Goal: Task Accomplishment & Management: Manage account settings

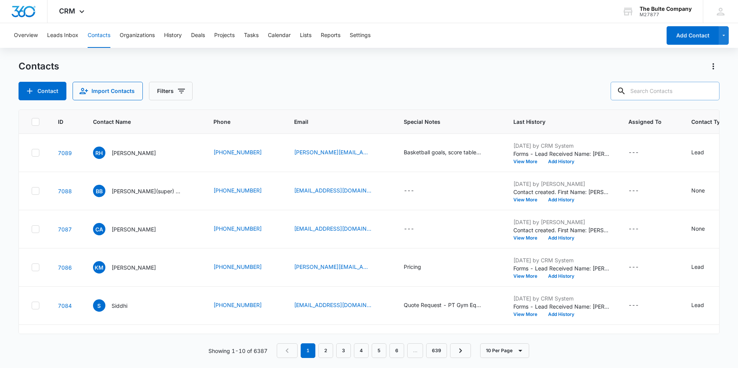
paste input "[PERSON_NAME]"
type input "[PERSON_NAME]"
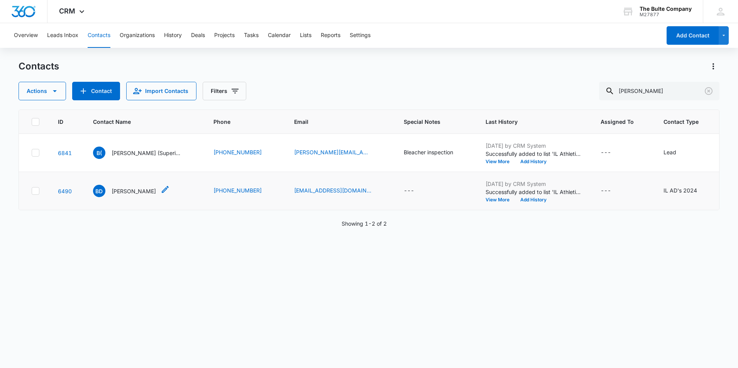
click at [162, 193] on icon "Contact Name - Brett Detering - Select to Edit Field" at bounding box center [165, 189] width 7 height 7
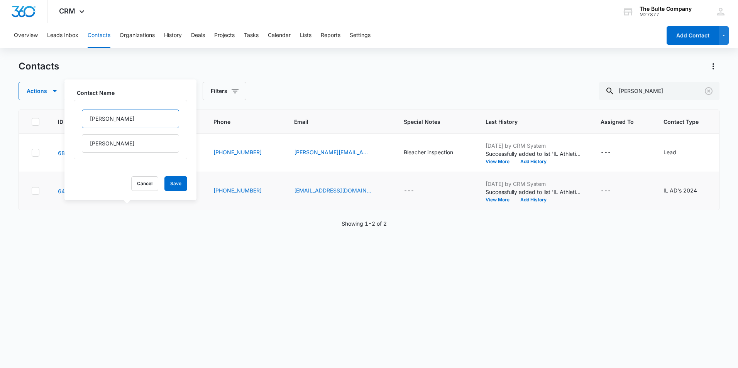
click at [110, 117] on input "[PERSON_NAME]" at bounding box center [130, 119] width 97 height 19
type input "[PERSON_NAME](Super)"
click at [169, 180] on button "Save" at bounding box center [175, 183] width 23 height 15
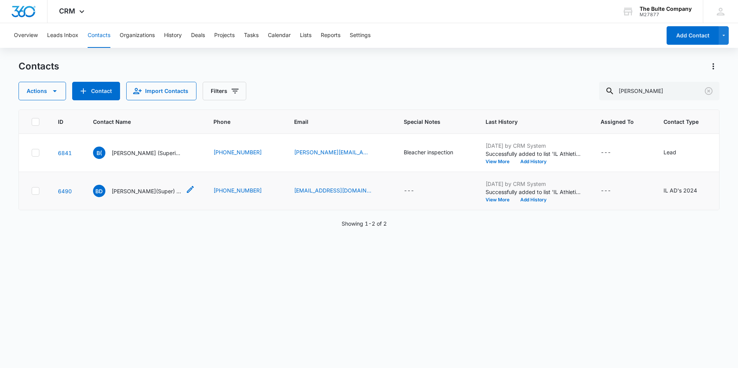
click at [151, 197] on div "BD Brett(Super) [PERSON_NAME]" at bounding box center [137, 191] width 88 height 12
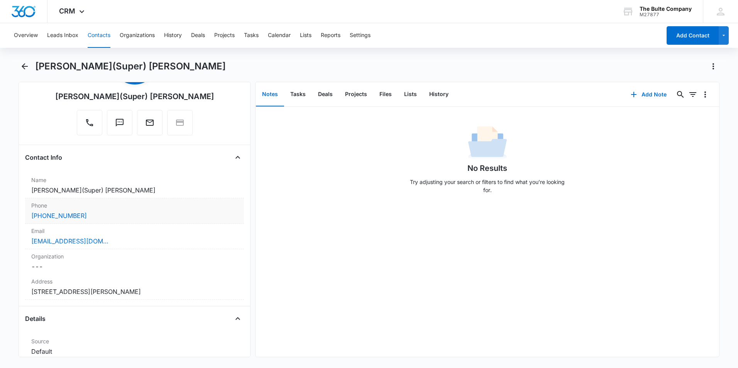
scroll to position [154, 0]
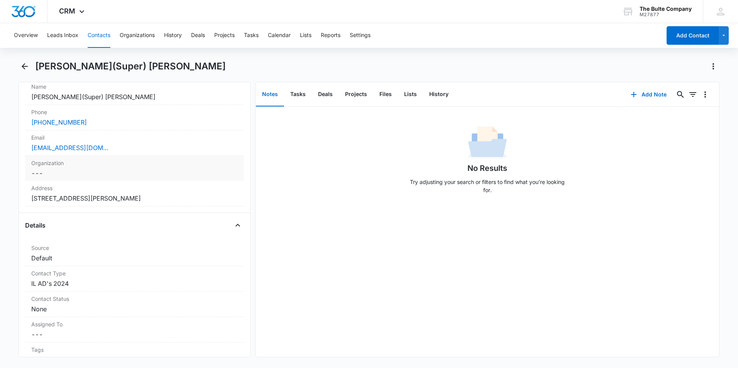
click at [93, 179] on div "Organization Cancel Save Changes ---" at bounding box center [134, 168] width 219 height 25
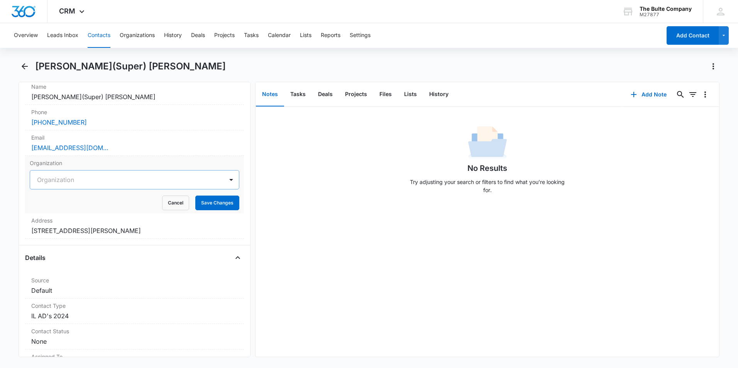
click at [96, 181] on div at bounding box center [125, 179] width 176 height 11
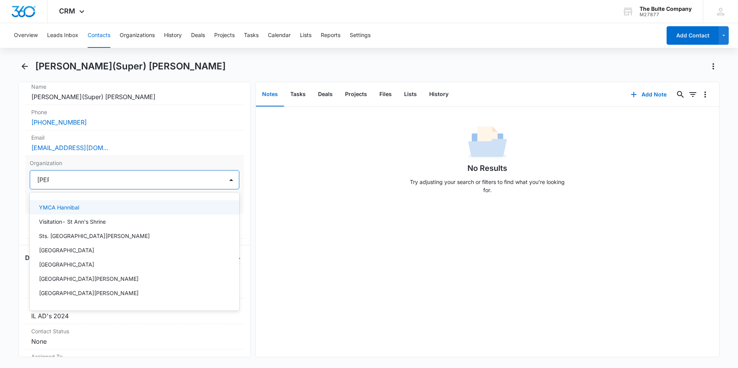
type input "[PERSON_NAME]"
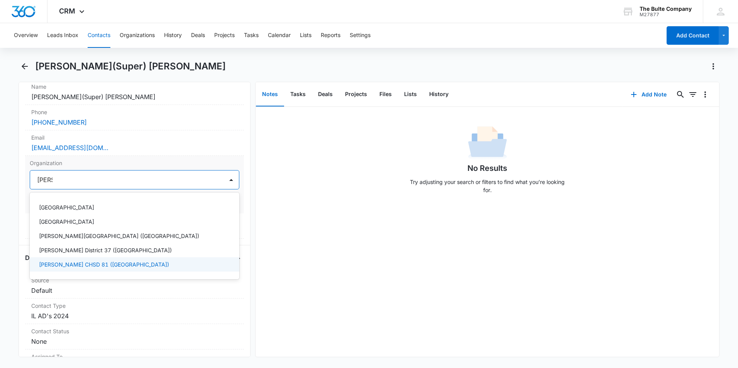
click at [100, 265] on p "[PERSON_NAME] CHSD 81 ([GEOGRAPHIC_DATA])" at bounding box center [104, 264] width 130 height 8
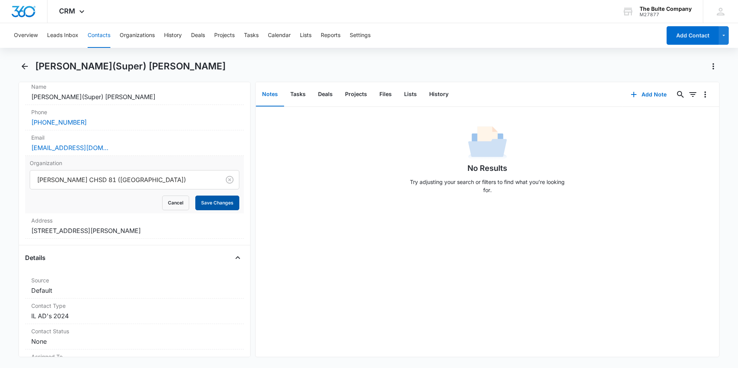
click at [202, 201] on button "Save Changes" at bounding box center [217, 203] width 44 height 15
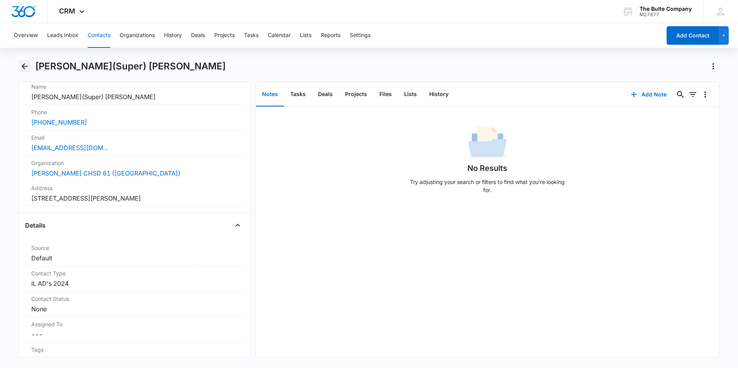
click at [24, 63] on icon "Back" at bounding box center [24, 66] width 9 height 9
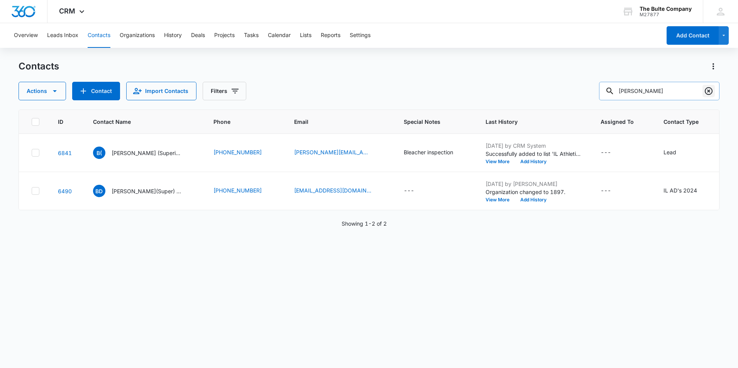
click at [707, 89] on icon "Clear" at bounding box center [708, 90] width 9 height 9
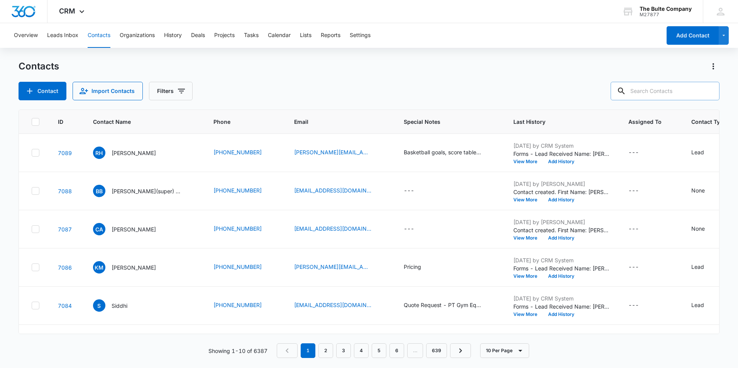
paste input "[PERSON_NAME]"
type input "[PERSON_NAME]"
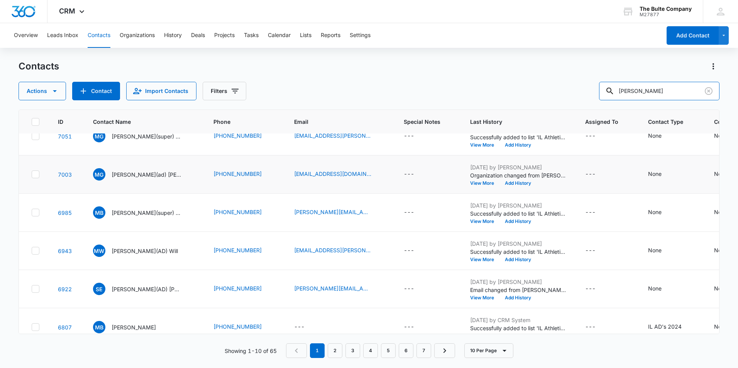
scroll to position [8, 0]
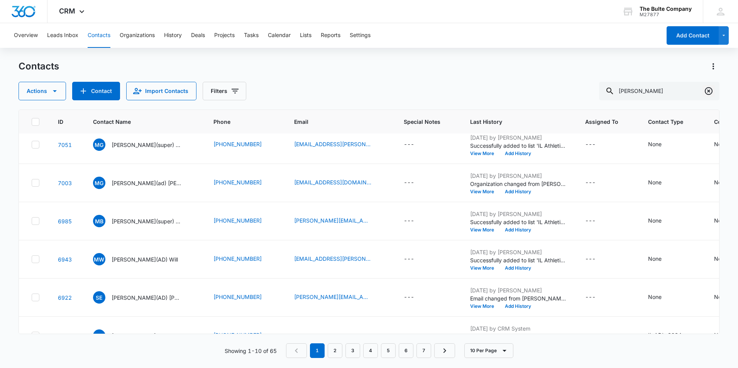
click at [707, 94] on icon "Clear" at bounding box center [709, 91] width 8 height 8
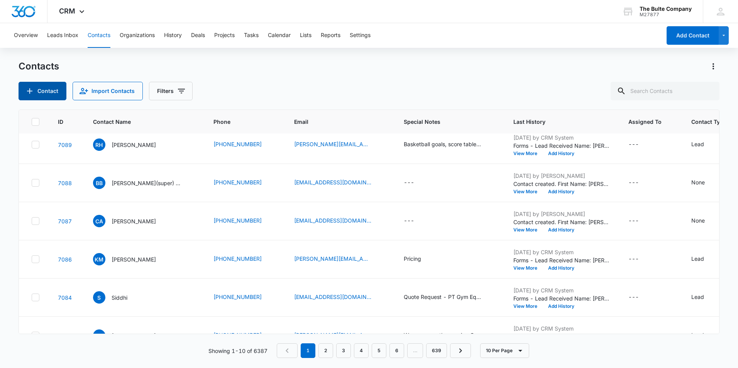
click at [43, 90] on button "Contact" at bounding box center [43, 91] width 48 height 19
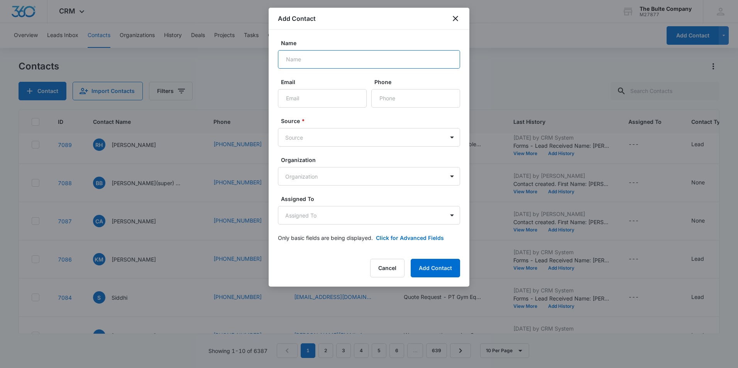
paste input "[PERSON_NAME]"
type input "[PERSON_NAME]"
click at [288, 101] on input "Email" at bounding box center [322, 98] width 89 height 19
paste input "[EMAIL_ADDRESS][DOMAIN_NAME]"
type input "[EMAIL_ADDRESS][DOMAIN_NAME]"
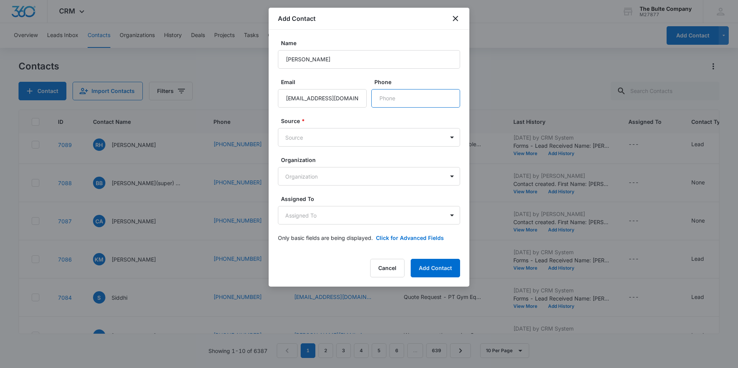
click at [404, 98] on input "Phone" at bounding box center [415, 98] width 89 height 19
paste input "[PHONE_NUMBER]"
type input "[PHONE_NUMBER]"
click at [325, 136] on body "CRM Apps Reputation Websites Forms CRM Email Social Content Ads Intelligence Fi…" at bounding box center [369, 184] width 738 height 368
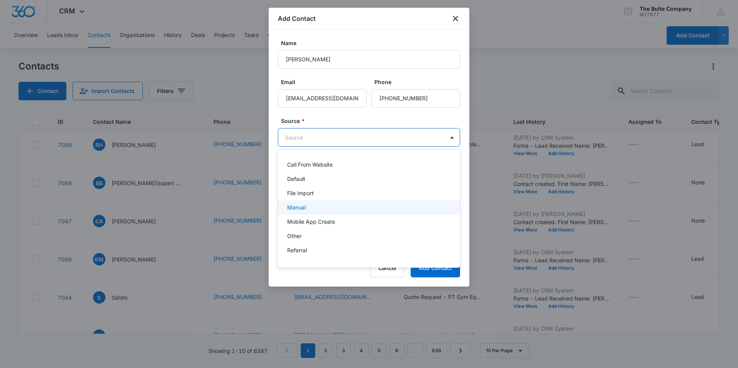
click at [324, 207] on div "Manual" at bounding box center [368, 207] width 162 height 8
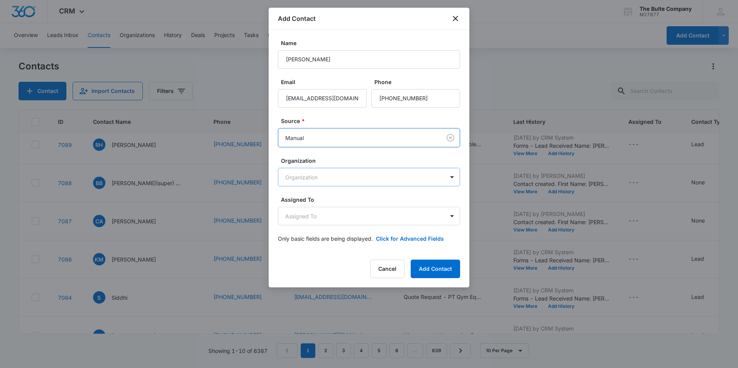
click at [343, 178] on body "CRM Apps Reputation Websites Forms CRM Email Social Content Ads Intelligence Fi…" at bounding box center [369, 184] width 738 height 368
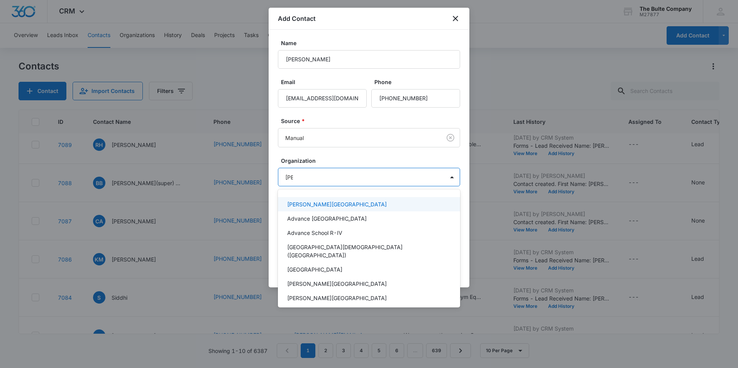
type input "[PERSON_NAME]"
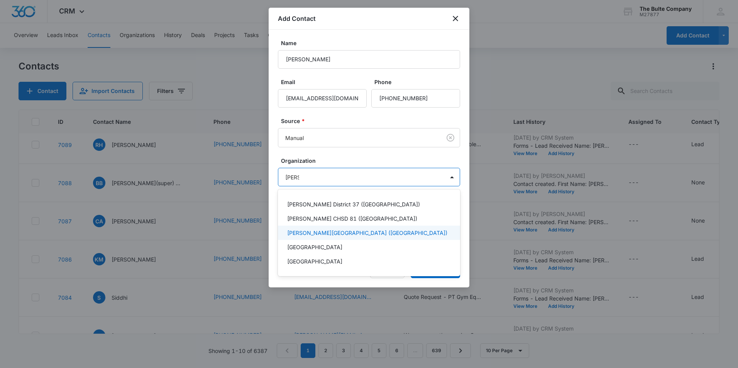
click at [353, 237] on div "[PERSON_NAME][GEOGRAPHIC_DATA] ([GEOGRAPHIC_DATA])" at bounding box center [369, 233] width 182 height 14
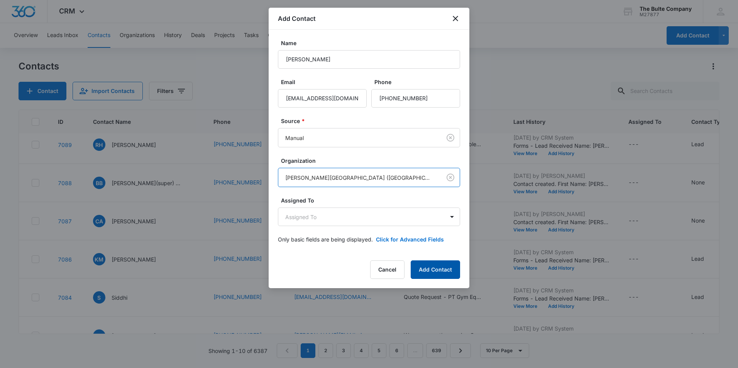
click at [433, 269] on button "Add Contact" at bounding box center [435, 269] width 49 height 19
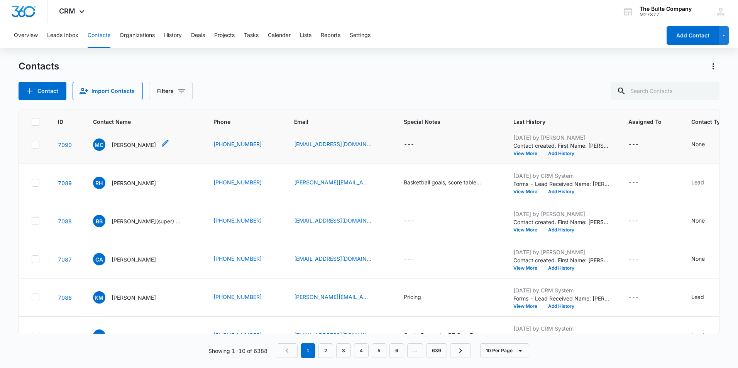
click at [161, 143] on icon "Contact Name - Mike Chamness - Select to Edit Field" at bounding box center [165, 143] width 9 height 9
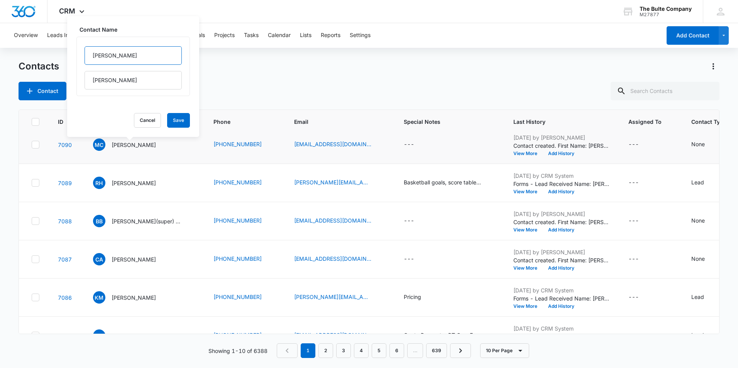
click at [124, 52] on input "[PERSON_NAME]" at bounding box center [133, 55] width 97 height 19
type input "[PERSON_NAME](ad)"
click at [167, 122] on button "Save" at bounding box center [178, 120] width 23 height 15
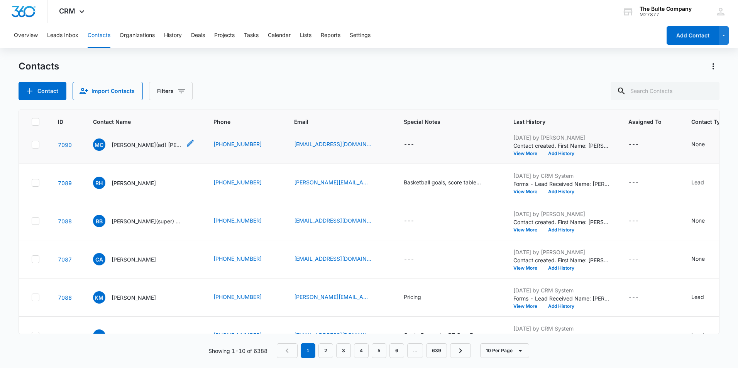
click at [140, 143] on p "[PERSON_NAME](ad) [PERSON_NAME]" at bounding box center [146, 145] width 69 height 8
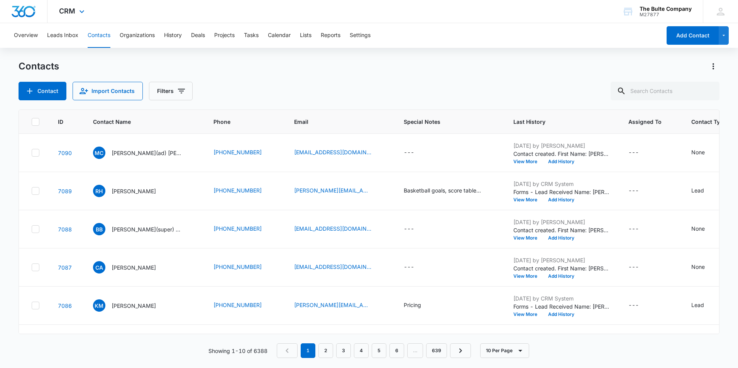
scroll to position [8, 0]
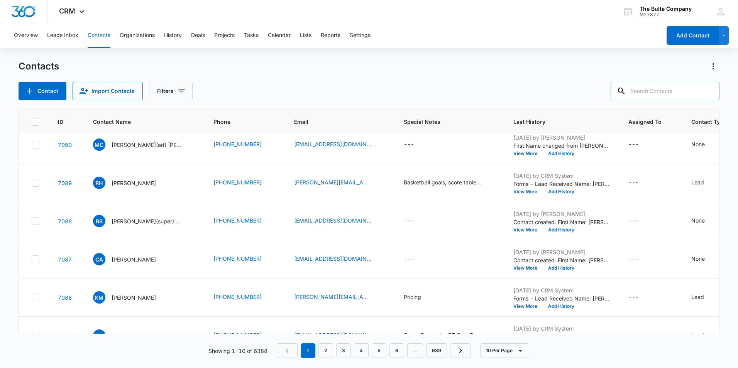
click at [654, 88] on input "text" at bounding box center [665, 91] width 109 height 19
paste input "[PERSON_NAME]"
type input "[PERSON_NAME]"
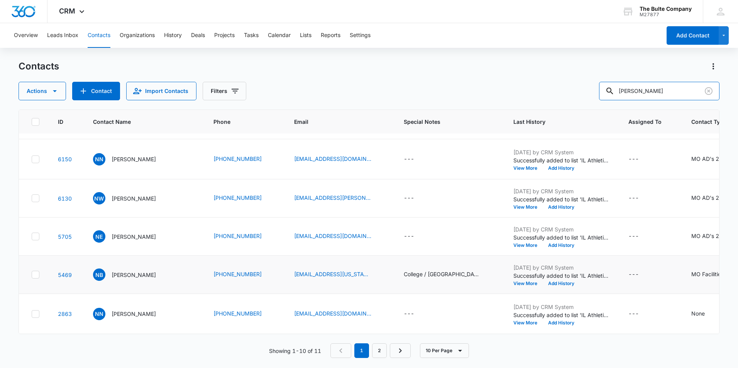
scroll to position [489, 0]
click at [37, 311] on icon at bounding box center [35, 314] width 7 height 7
click at [32, 314] on input "checkbox" at bounding box center [31, 314] width 0 height 0
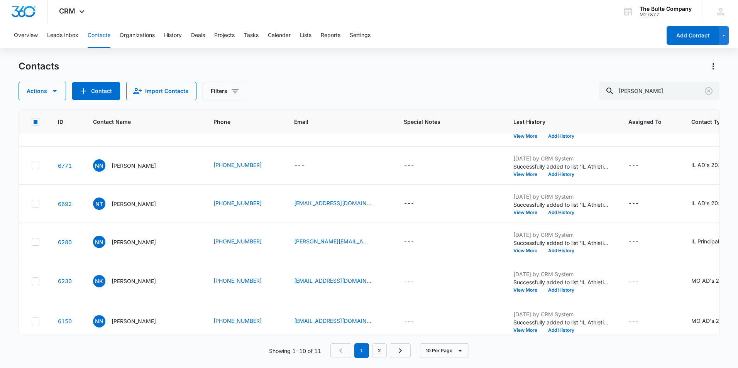
scroll to position [0, 0]
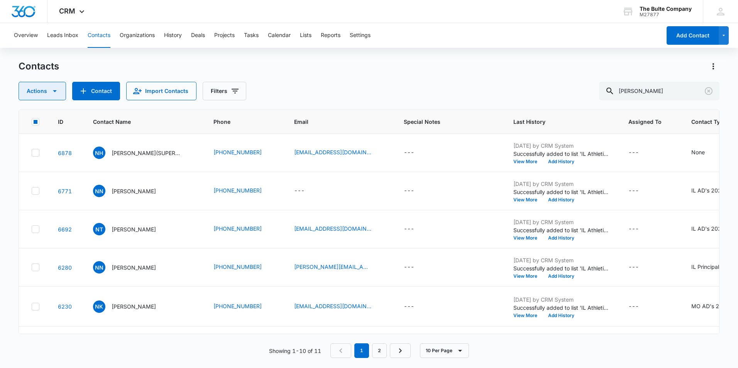
click at [50, 92] on icon "button" at bounding box center [54, 90] width 9 height 9
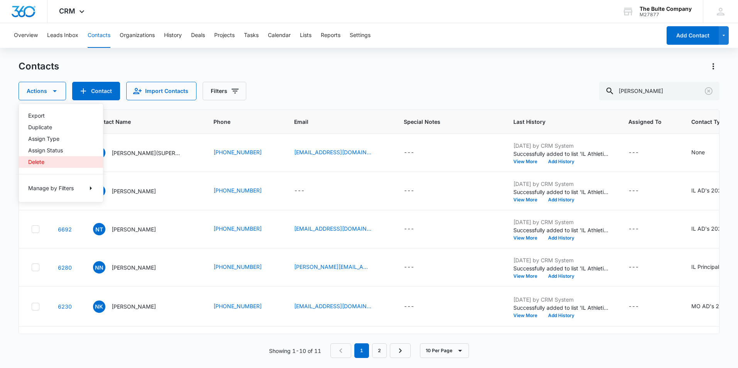
click at [57, 162] on div "Delete" at bounding box center [56, 161] width 56 height 5
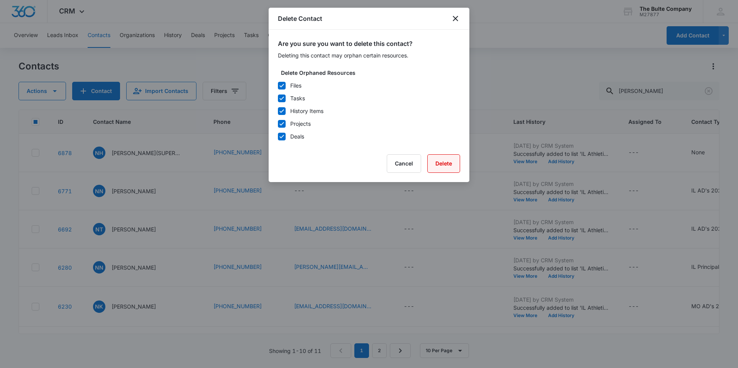
click at [448, 159] on button "Delete" at bounding box center [443, 163] width 33 height 19
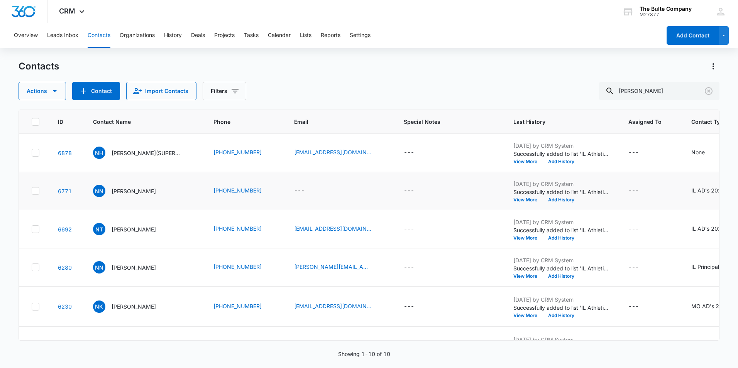
click at [35, 194] on icon at bounding box center [35, 191] width 7 height 7
click at [32, 191] on input "checkbox" at bounding box center [31, 191] width 0 height 0
click at [59, 87] on icon "button" at bounding box center [54, 90] width 9 height 9
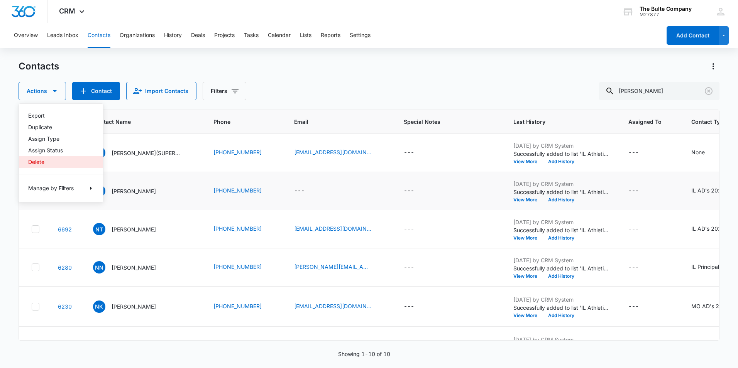
click at [68, 157] on button "Delete" at bounding box center [61, 162] width 84 height 12
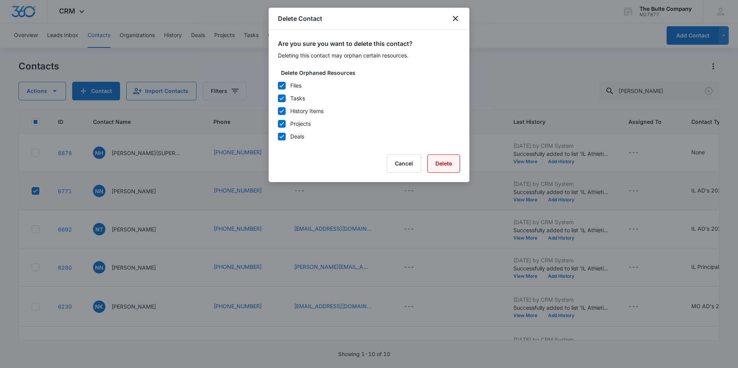
click at [451, 171] on button "Delete" at bounding box center [443, 163] width 33 height 19
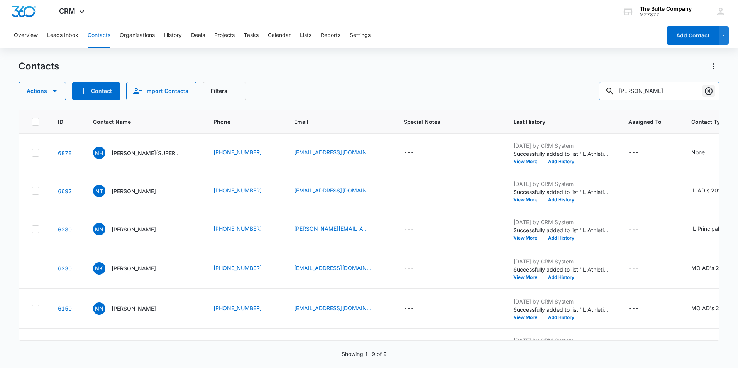
click at [709, 90] on icon "Clear" at bounding box center [708, 90] width 9 height 9
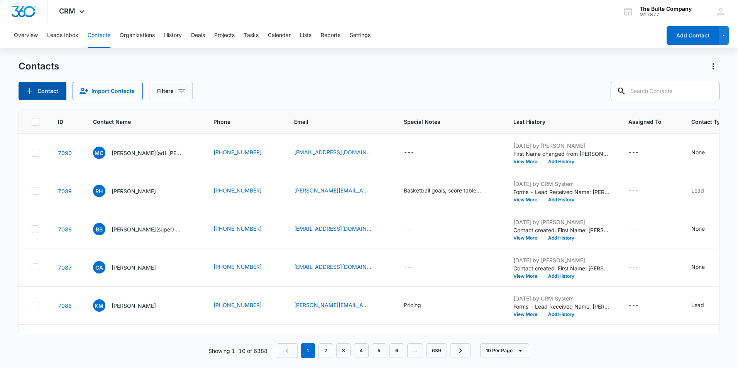
click at [49, 87] on button "Contact" at bounding box center [43, 91] width 48 height 19
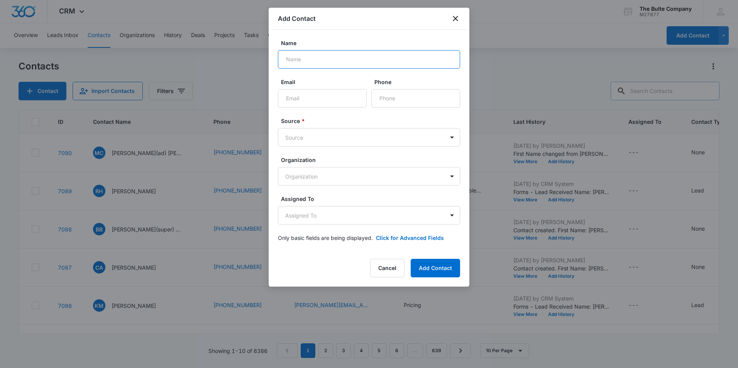
paste input "[PERSON_NAME]"
type input "[PERSON_NAME]"
click at [297, 96] on input "Email" at bounding box center [322, 98] width 89 height 19
paste input "[EMAIL_ADDRESS][DOMAIN_NAME]"
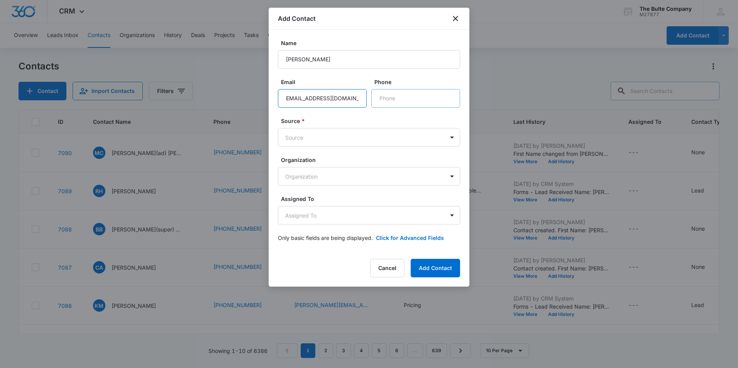
type input "[EMAIL_ADDRESS][DOMAIN_NAME]"
click at [404, 98] on input "Phone" at bounding box center [415, 98] width 89 height 19
paste input "[PHONE_NUMBER]"
type input "[PHONE_NUMBER]"
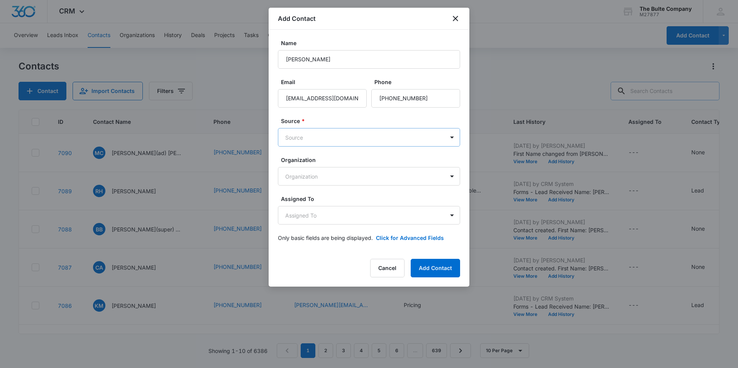
click at [367, 140] on body "CRM Apps Reputation Websites Forms CRM Email Social Content Ads Intelligence Fi…" at bounding box center [369, 184] width 738 height 368
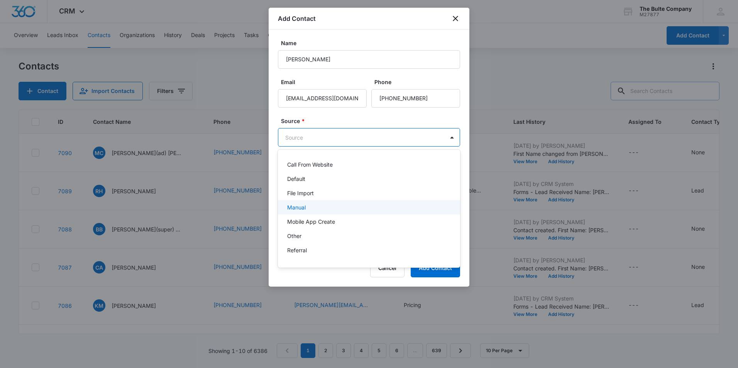
click at [341, 203] on div "Manual" at bounding box center [369, 207] width 182 height 14
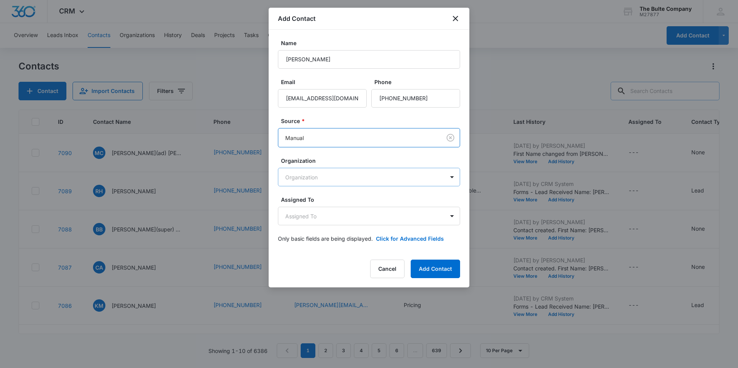
click at [379, 176] on body "CRM Apps Reputation Websites Forms CRM Email Social Content Ads Intelligence Fi…" at bounding box center [369, 184] width 738 height 368
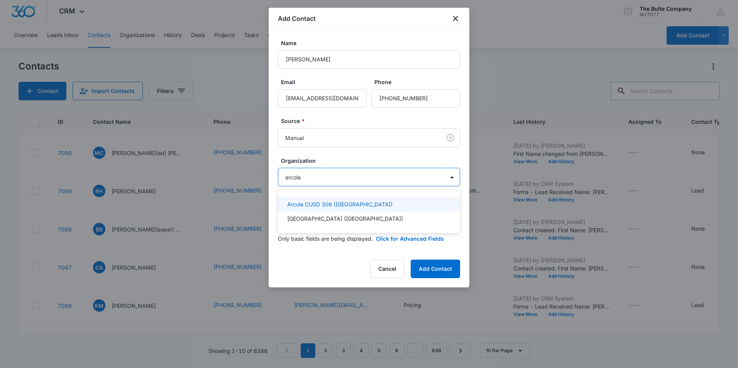
type input "arcola"
click at [355, 218] on div "[GEOGRAPHIC_DATA] ([GEOGRAPHIC_DATA])" at bounding box center [368, 219] width 162 height 8
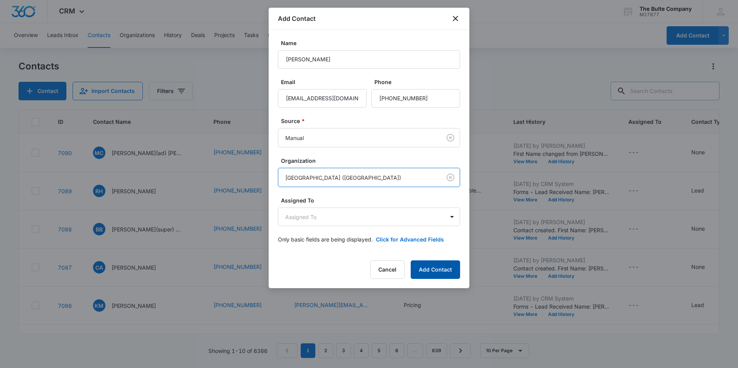
click at [447, 268] on button "Add Contact" at bounding box center [435, 269] width 49 height 19
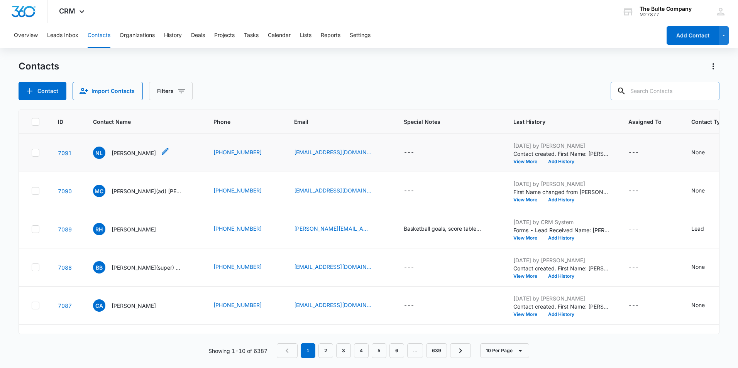
click at [162, 153] on icon "Contact Name - Nick Lindsey - Select to Edit Field" at bounding box center [165, 151] width 7 height 7
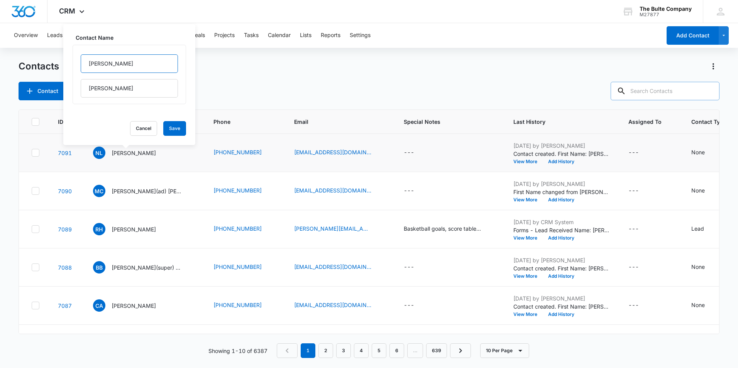
click at [110, 69] on input "[PERSON_NAME]" at bounding box center [129, 63] width 97 height 19
type input "[PERSON_NAME](ad)"
click at [169, 133] on button "Save" at bounding box center [174, 128] width 23 height 15
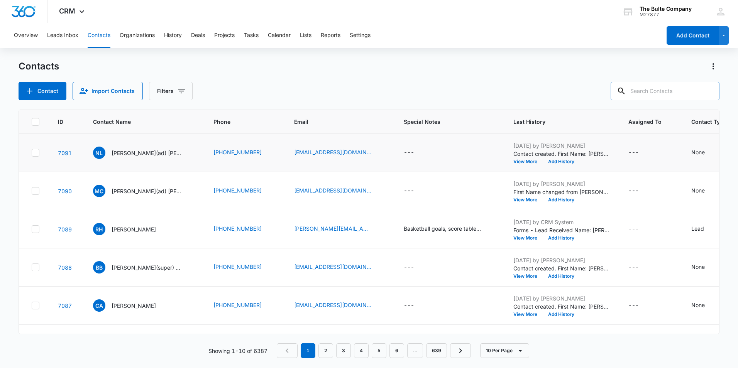
click at [667, 86] on input "text" at bounding box center [665, 91] width 109 height 19
type input "[PERSON_NAME]"
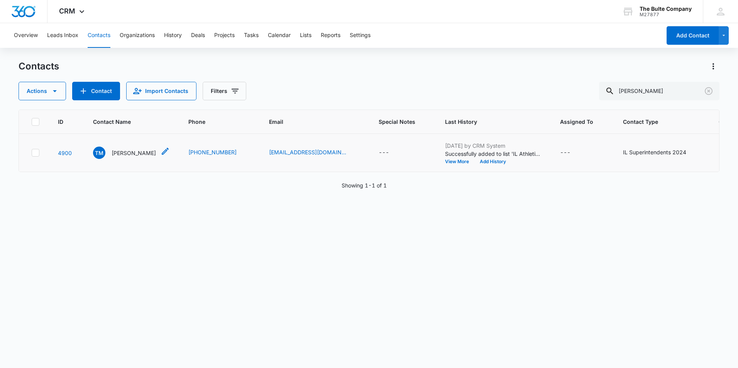
click at [119, 157] on p "[PERSON_NAME]" at bounding box center [134, 153] width 44 height 8
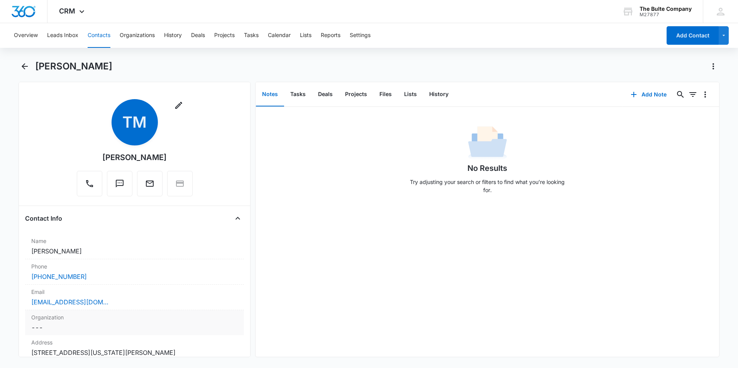
click at [111, 332] on div "Organization Cancel Save Changes ---" at bounding box center [134, 322] width 219 height 25
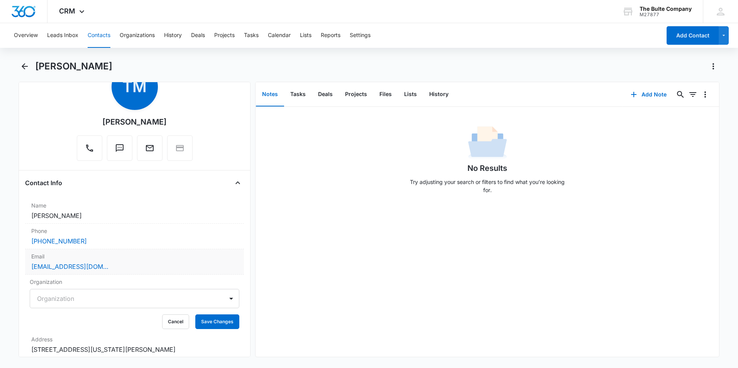
scroll to position [77, 0]
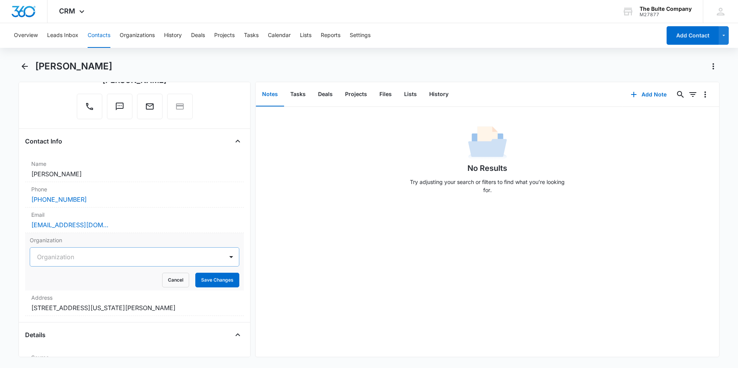
click at [80, 252] on div at bounding box center [125, 257] width 176 height 11
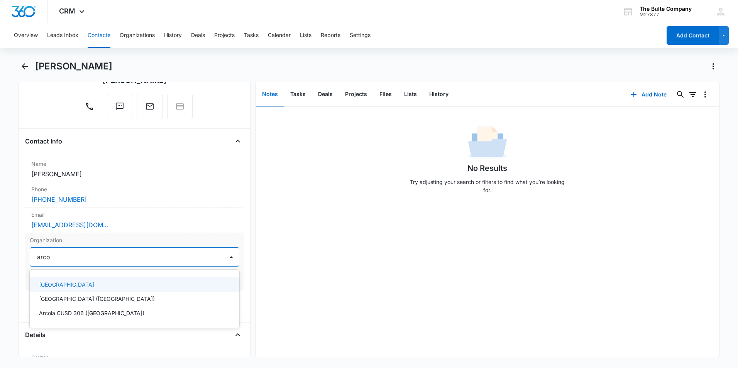
type input "arcol"
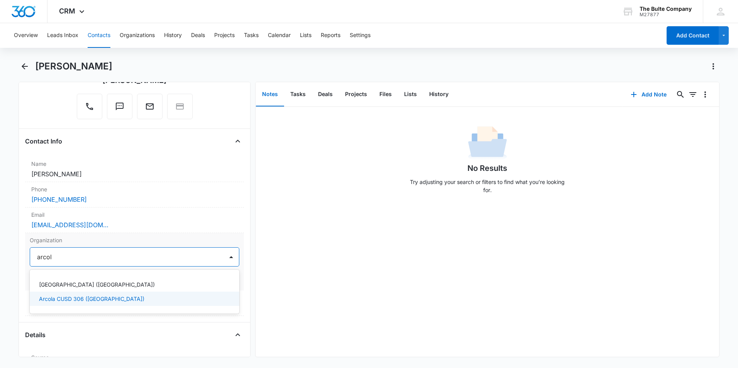
click at [69, 301] on p "Arcola CUSD 306 ([GEOGRAPHIC_DATA])" at bounding box center [91, 299] width 105 height 8
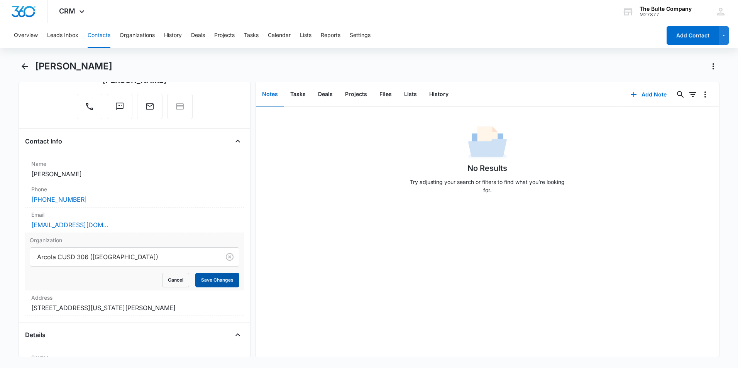
click at [203, 279] on button "Save Changes" at bounding box center [217, 280] width 44 height 15
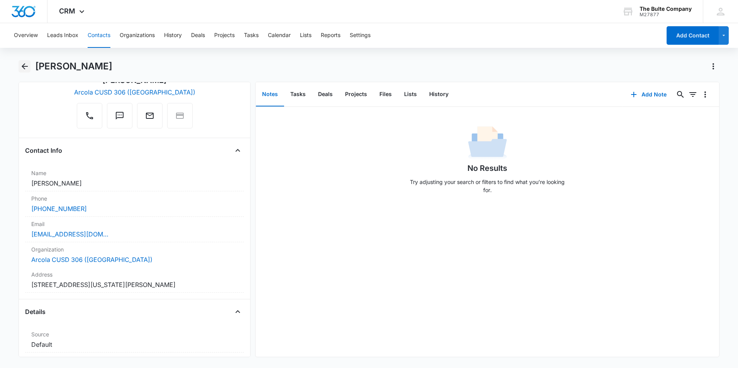
click at [25, 64] on icon "Back" at bounding box center [24, 66] width 9 height 9
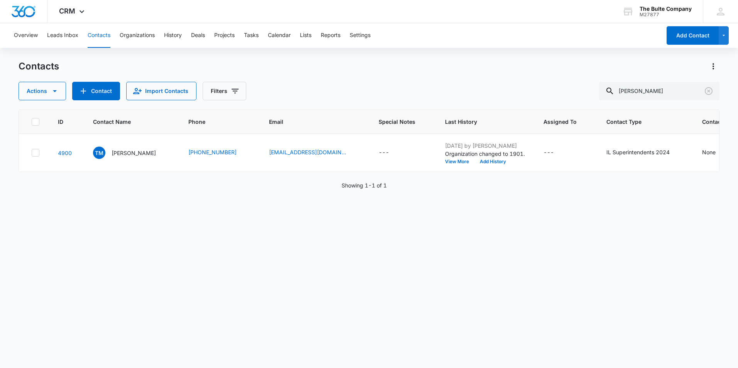
click at [161, 156] on icon "Contact Name - Tom Mulligan - Select to Edit Field" at bounding box center [165, 151] width 9 height 9
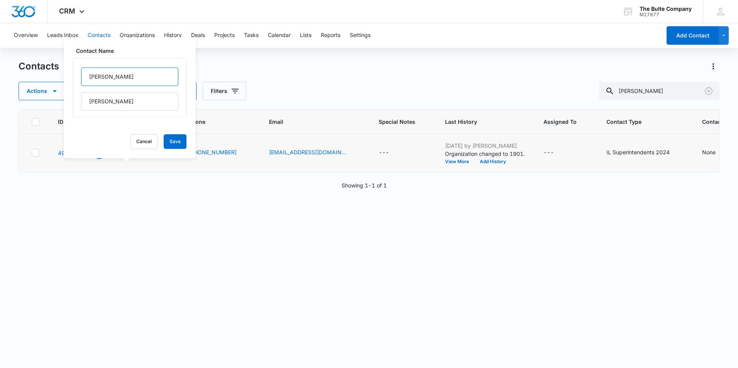
click at [112, 77] on input "[PERSON_NAME]" at bounding box center [129, 77] width 97 height 19
type input "[PERSON_NAME](ad)"
click at [168, 140] on button "Save" at bounding box center [175, 141] width 23 height 15
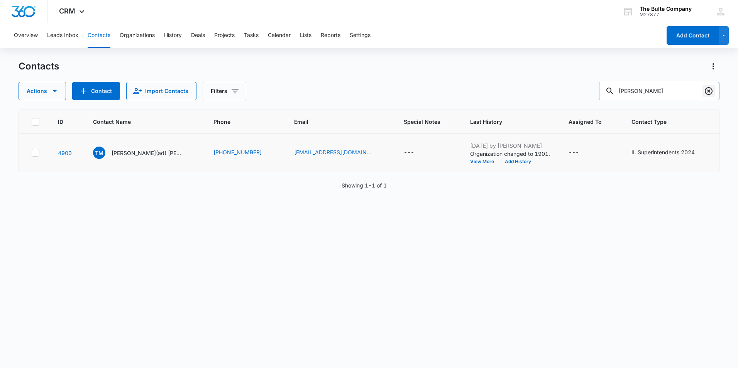
click at [707, 92] on icon "Clear" at bounding box center [709, 91] width 8 height 8
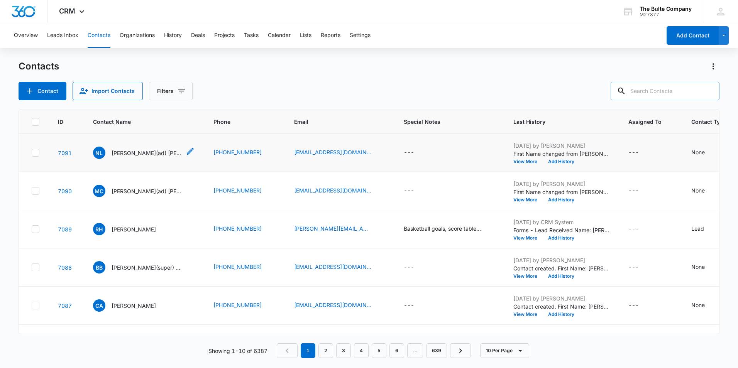
click at [147, 151] on p "[PERSON_NAME](ad) [PERSON_NAME]" at bounding box center [146, 153] width 69 height 8
click at [636, 89] on input "text" at bounding box center [665, 91] width 109 height 19
type input "[PERSON_NAME]"
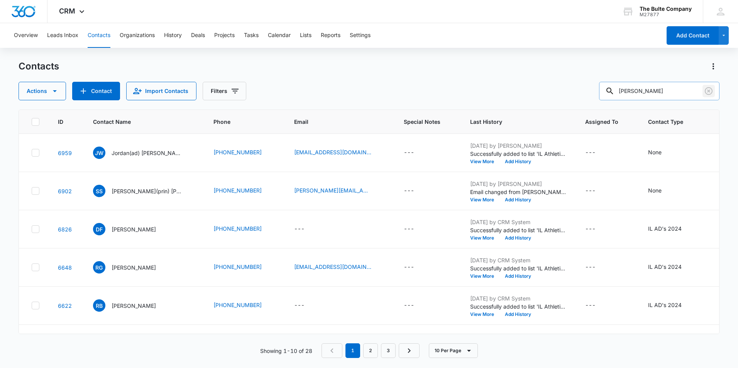
click at [707, 89] on icon "Clear" at bounding box center [708, 90] width 9 height 9
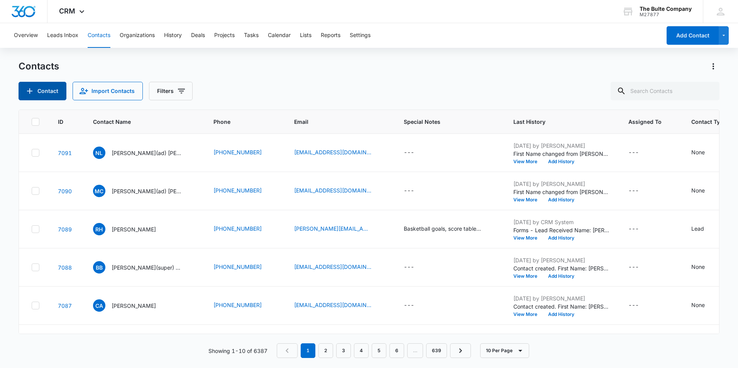
click at [56, 91] on button "Contact" at bounding box center [43, 91] width 48 height 19
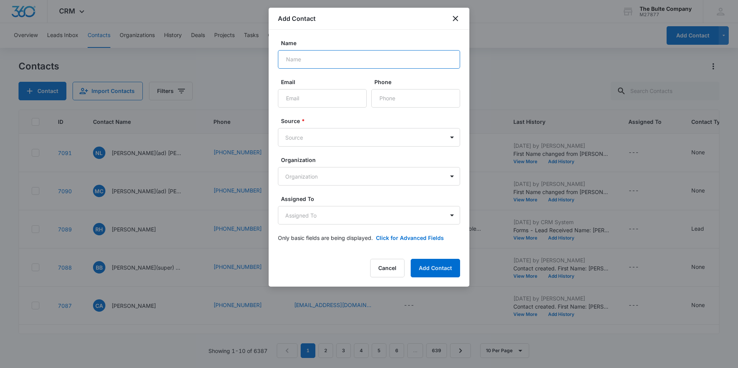
paste input "[PERSON_NAME]"
click at [299, 56] on input "[PERSON_NAME]" at bounding box center [369, 59] width 182 height 19
type input "[PERSON_NAME](ad) [PERSON_NAME]"
click at [326, 101] on input "Email" at bounding box center [322, 98] width 89 height 19
paste input "[EMAIL_ADDRESS][DOMAIN_NAME]"
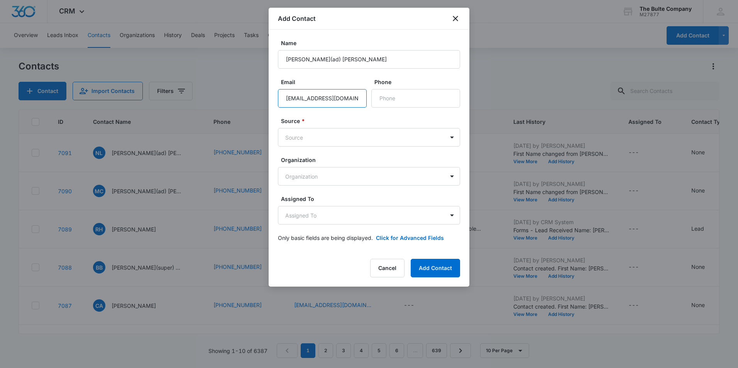
scroll to position [0, 7]
type input "[EMAIL_ADDRESS][DOMAIN_NAME]"
click at [397, 97] on input "Phone" at bounding box center [415, 98] width 89 height 19
paste input "[PHONE_NUMBER]"
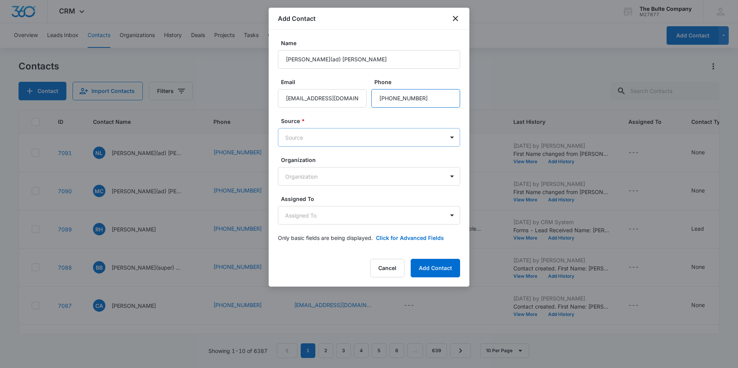
type input "[PHONE_NUMBER]"
click at [346, 141] on body "CRM Apps Reputation Websites Forms CRM Email Social Content Ads Intelligence Fi…" at bounding box center [369, 184] width 738 height 368
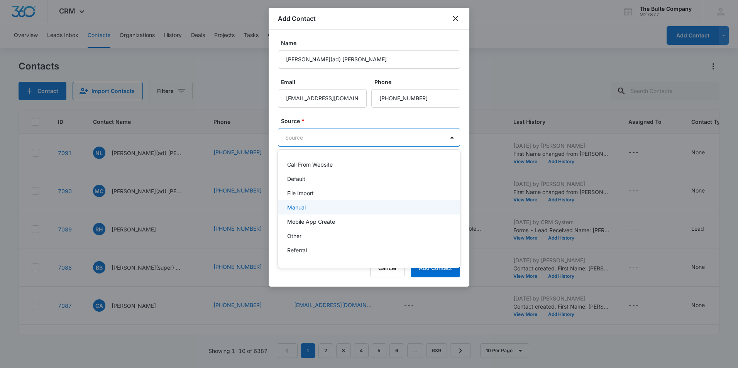
click at [321, 205] on div "Manual" at bounding box center [368, 207] width 162 height 8
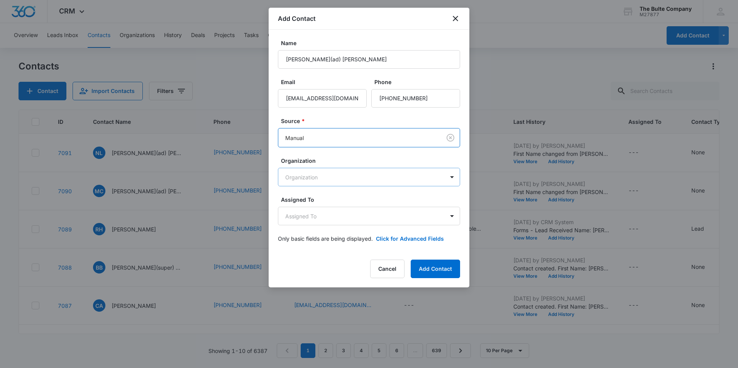
click at [343, 174] on body "CRM Apps Reputation Websites Forms CRM Email Social Content Ads Intelligence Fi…" at bounding box center [369, 184] width 738 height 368
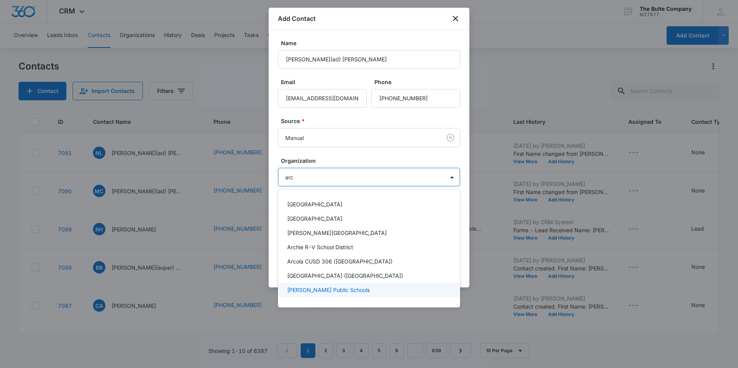
type input "arc"
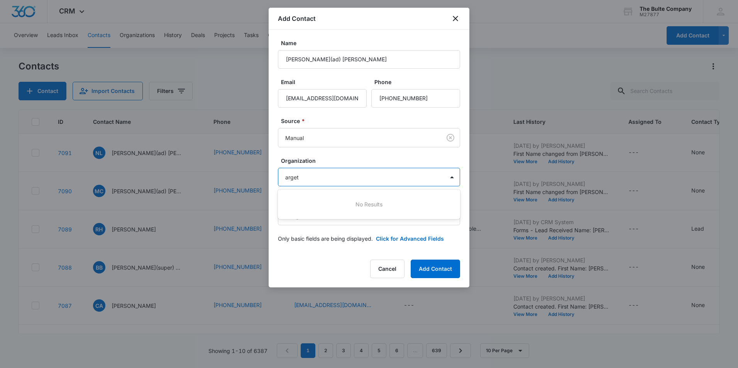
type input "arge"
click at [342, 221] on p "Argentina-[GEOGRAPHIC_DATA] ([GEOGRAPHIC_DATA])" at bounding box center [359, 219] width 144 height 8
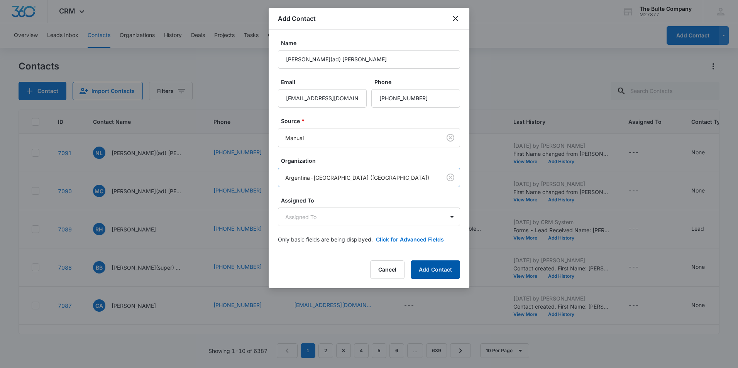
click at [435, 272] on button "Add Contact" at bounding box center [435, 269] width 49 height 19
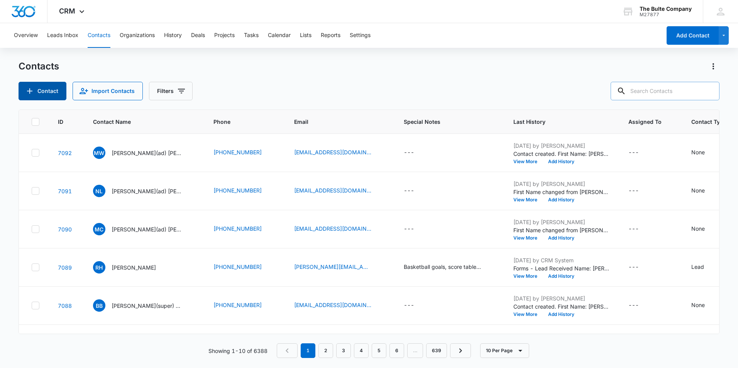
click at [19, 82] on button "Contact" at bounding box center [43, 91] width 48 height 19
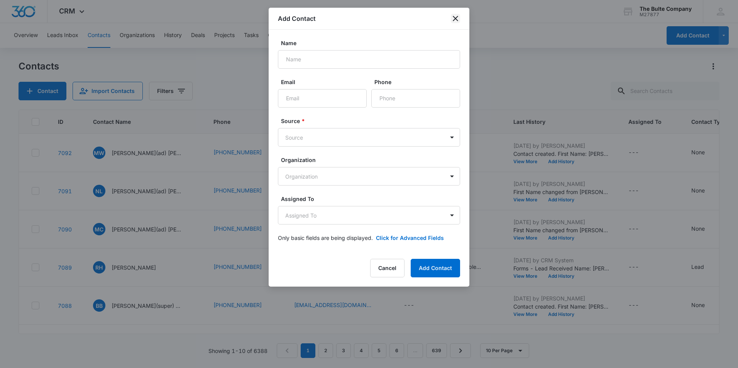
click at [456, 15] on icon "close" at bounding box center [455, 18] width 9 height 9
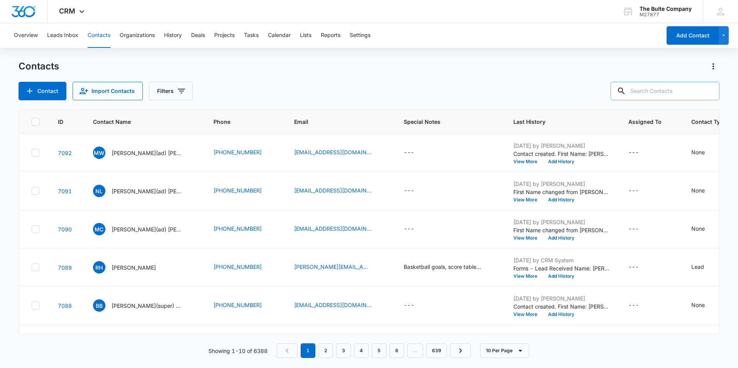
click at [660, 88] on input "text" at bounding box center [665, 91] width 109 height 19
type input "[PERSON_NAME]"
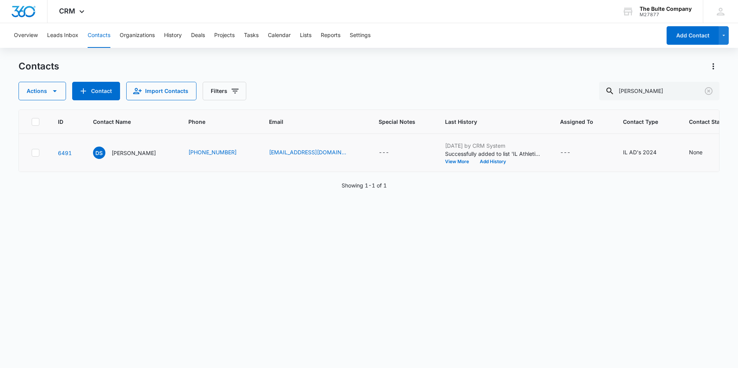
click at [34, 156] on icon at bounding box center [35, 152] width 7 height 7
click at [32, 153] on input "checkbox" at bounding box center [31, 153] width 0 height 0
click at [54, 94] on icon "button" at bounding box center [54, 90] width 9 height 9
click at [44, 164] on div "Delete" at bounding box center [56, 161] width 56 height 5
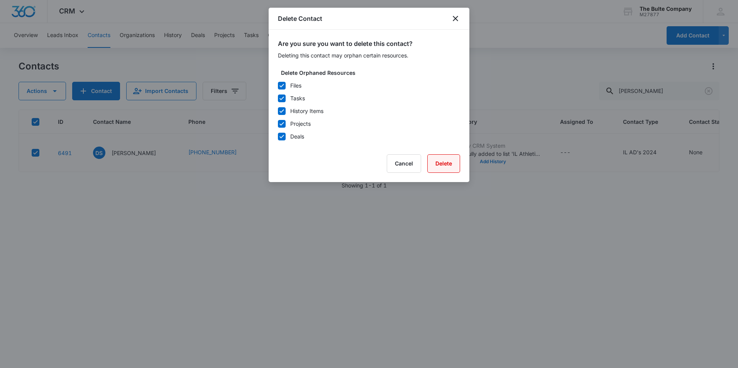
click at [443, 161] on button "Delete" at bounding box center [443, 163] width 33 height 19
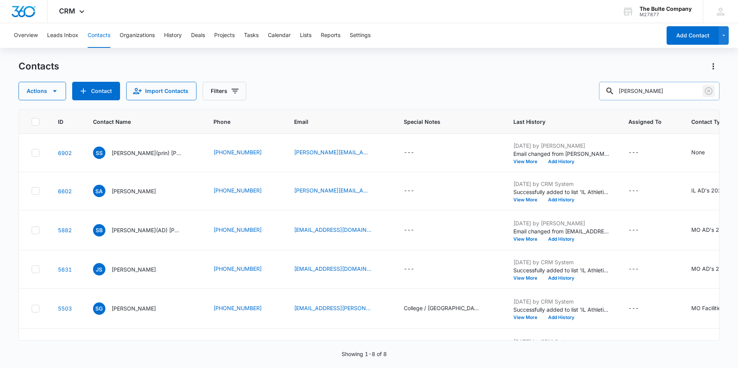
click at [707, 89] on icon "Clear" at bounding box center [708, 90] width 9 height 9
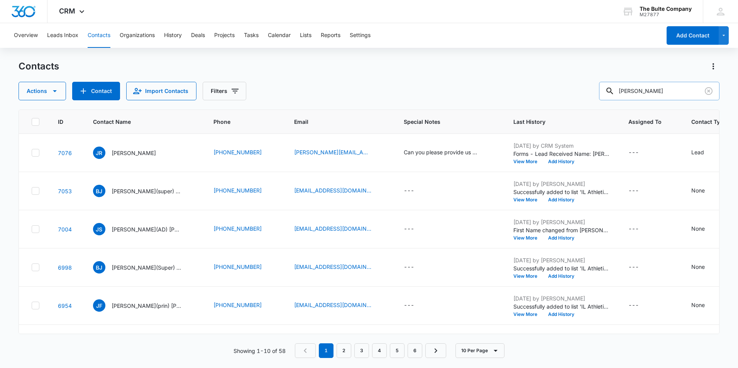
type input "[PERSON_NAME]"
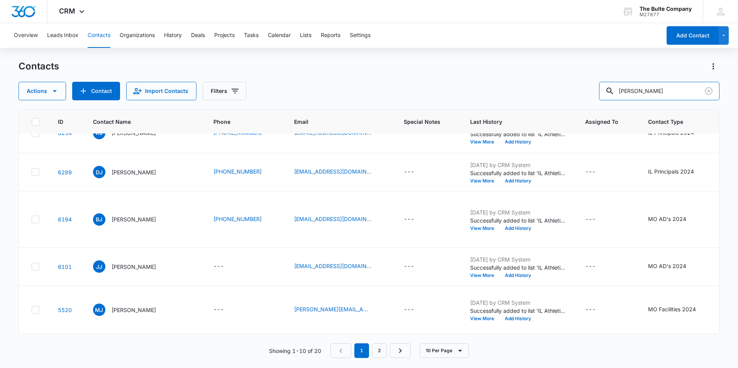
scroll to position [440, 0]
click at [381, 351] on link "2" at bounding box center [379, 350] width 15 height 15
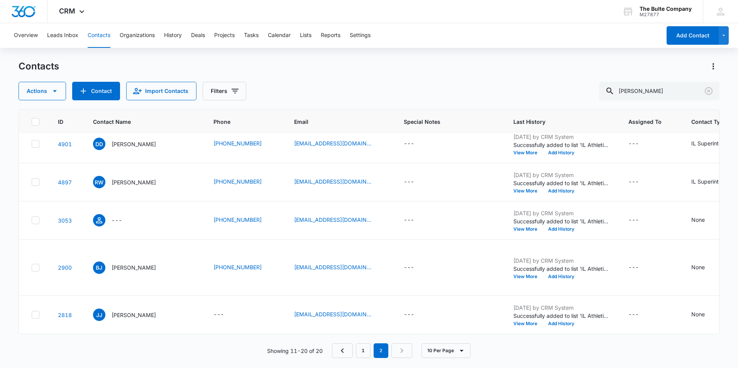
scroll to position [309, 0]
click at [137, 148] on p "[PERSON_NAME]" at bounding box center [134, 144] width 44 height 8
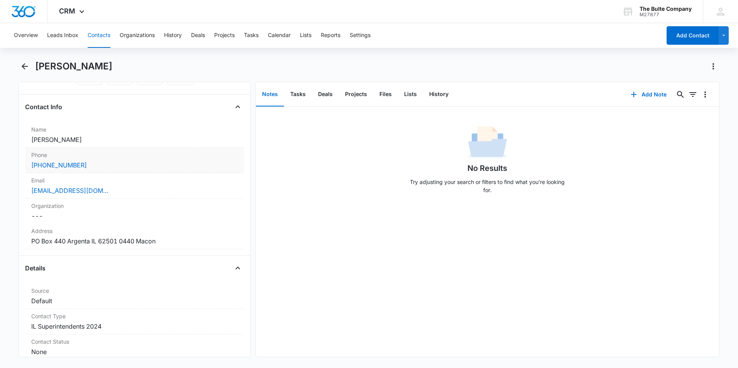
scroll to position [116, 0]
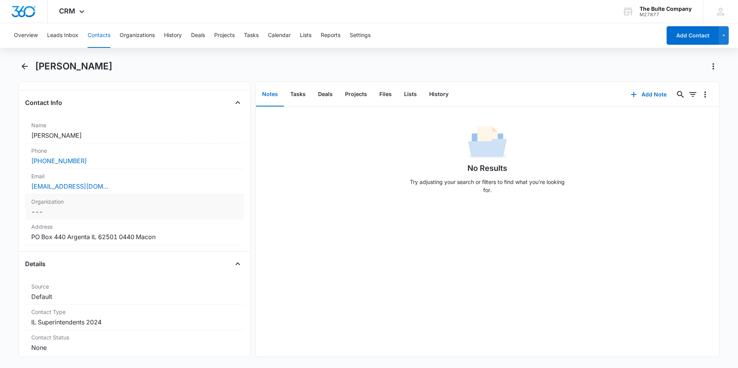
click at [153, 215] on dd "Cancel Save Changes ---" at bounding box center [134, 211] width 206 height 9
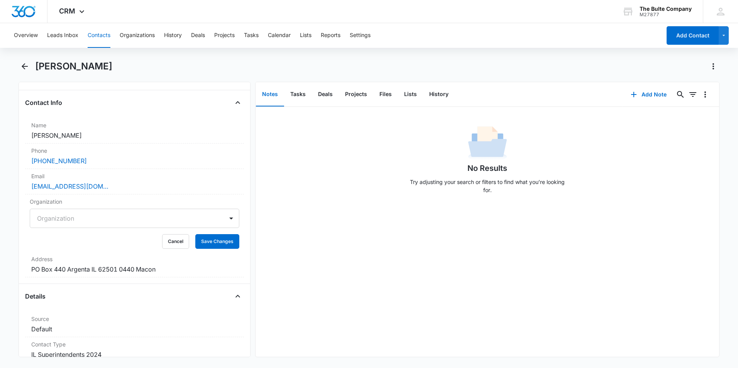
click at [147, 215] on div at bounding box center [125, 218] width 176 height 11
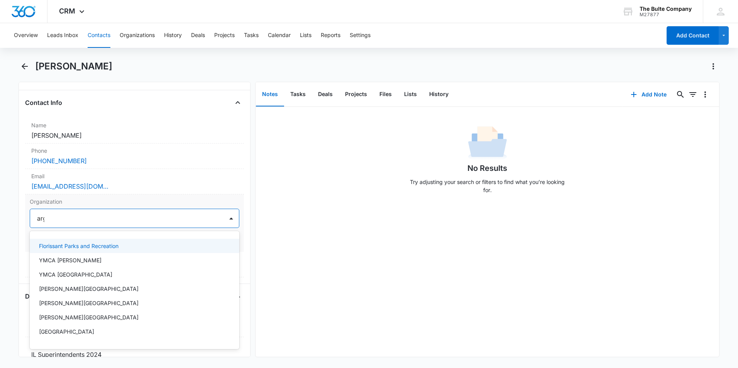
type input "arge"
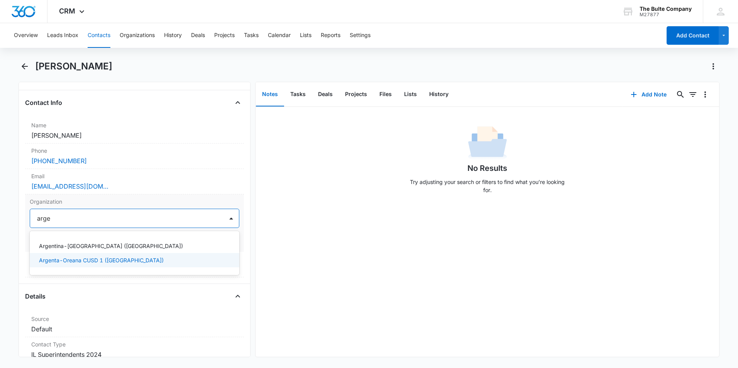
click at [94, 262] on p "Argenta-Oreana CUSD 1 ([GEOGRAPHIC_DATA])" at bounding box center [101, 260] width 125 height 8
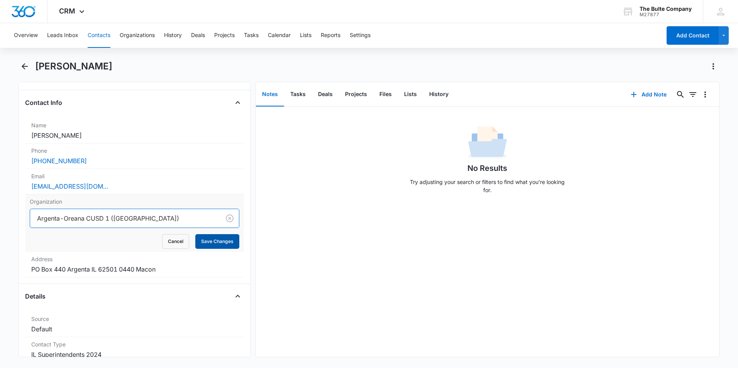
click at [219, 241] on button "Save Changes" at bounding box center [217, 241] width 44 height 15
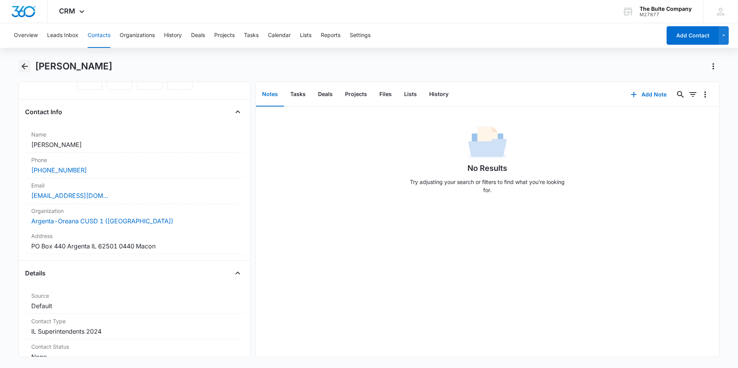
click at [26, 66] on icon "Back" at bounding box center [24, 66] width 9 height 9
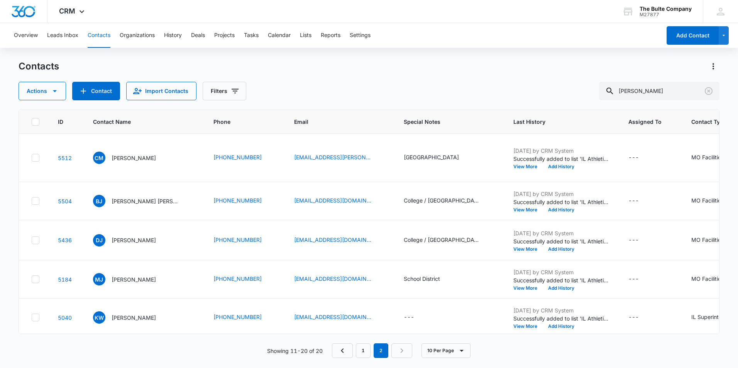
scroll to position [309, 0]
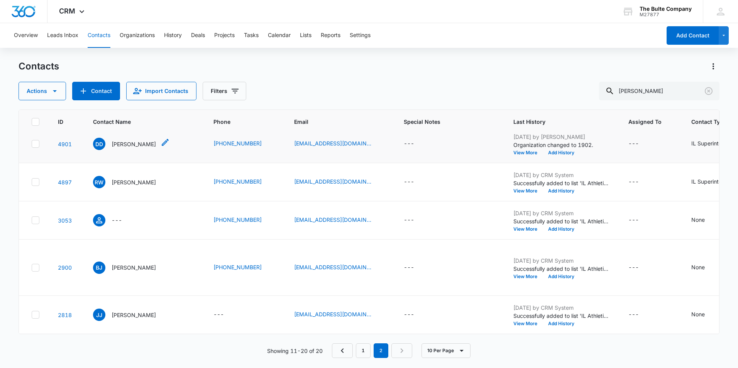
click at [163, 147] on icon "Contact Name - Damian D Jones - Select to Edit Field" at bounding box center [165, 142] width 9 height 9
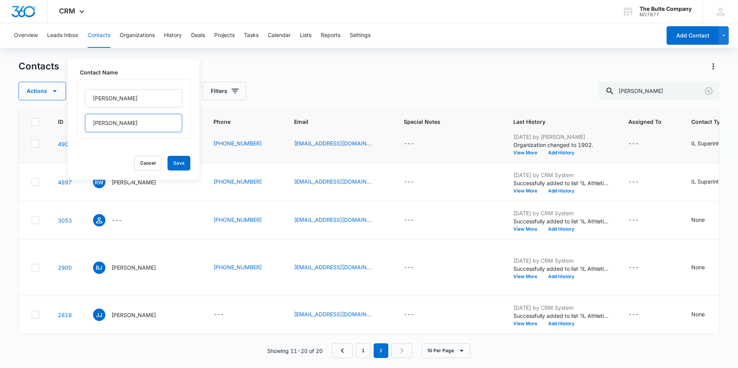
click at [100, 120] on input "[PERSON_NAME]" at bounding box center [133, 123] width 97 height 19
type input "[PERSON_NAME]"
click at [138, 96] on input "[PERSON_NAME]" at bounding box center [133, 98] width 97 height 19
type input "[PERSON_NAME](super)"
click at [171, 166] on button "Save" at bounding box center [178, 163] width 23 height 15
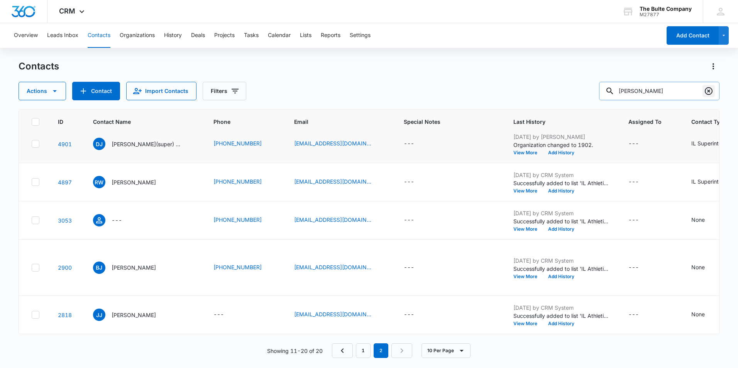
click at [707, 87] on icon "Clear" at bounding box center [708, 90] width 9 height 9
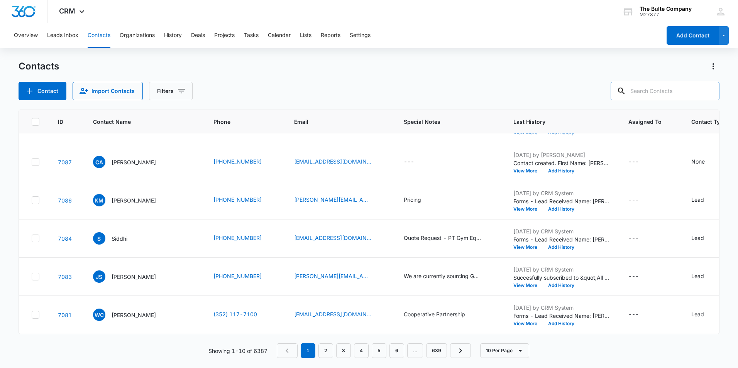
scroll to position [0, 0]
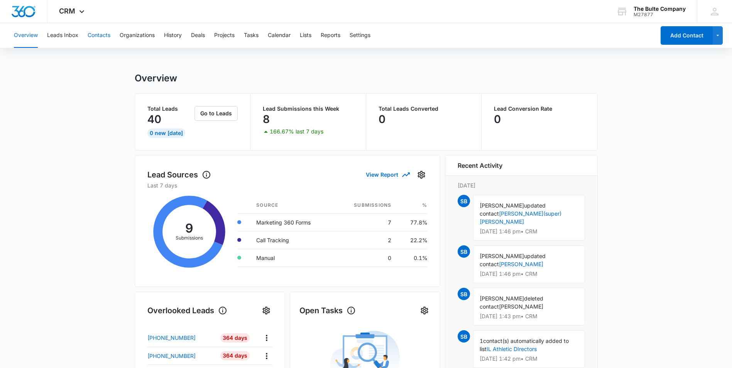
click at [103, 34] on button "Contacts" at bounding box center [99, 35] width 23 height 25
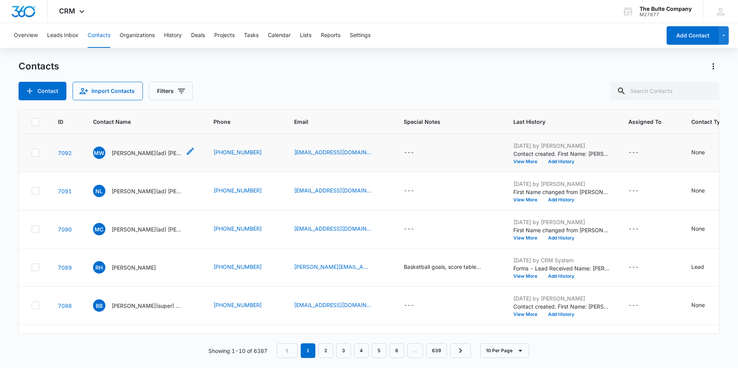
click at [127, 154] on p "[PERSON_NAME](ad) [PERSON_NAME]" at bounding box center [146, 153] width 69 height 8
click at [670, 89] on input "text" at bounding box center [665, 91] width 109 height 19
type input "cheek"
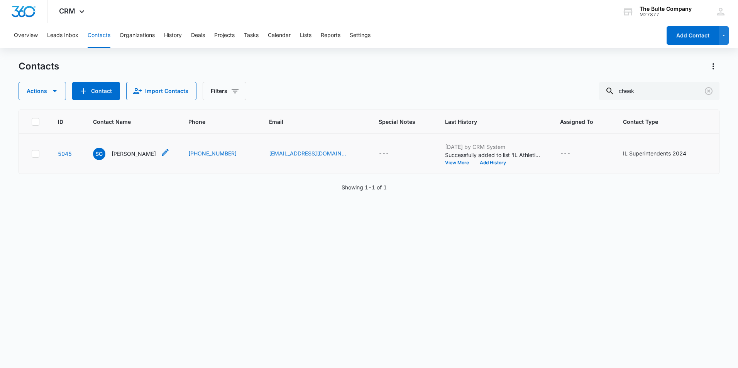
click at [164, 156] on icon "Contact Name - Shannon CHEEK - Select to Edit Field" at bounding box center [165, 152] width 7 height 7
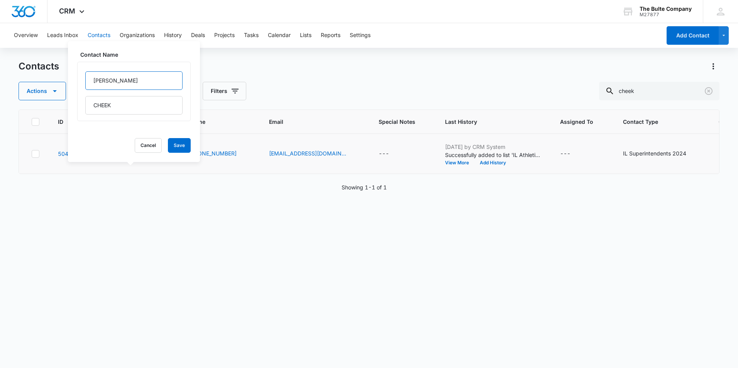
click at [150, 79] on input "Shannon" at bounding box center [133, 80] width 97 height 19
type input "Shannon(super)"
click at [173, 147] on button "Save" at bounding box center [179, 145] width 23 height 15
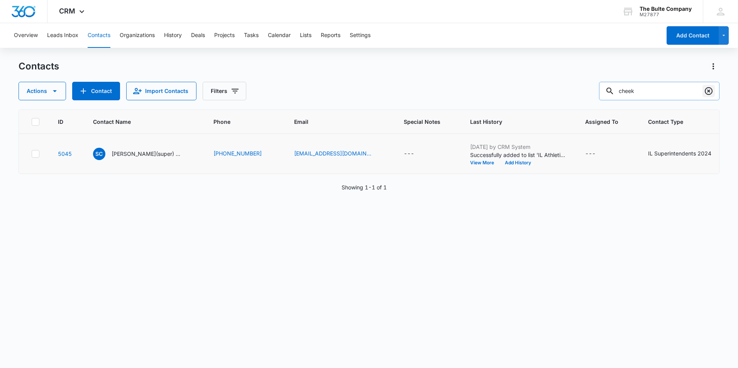
click at [708, 88] on icon "Clear" at bounding box center [709, 91] width 8 height 8
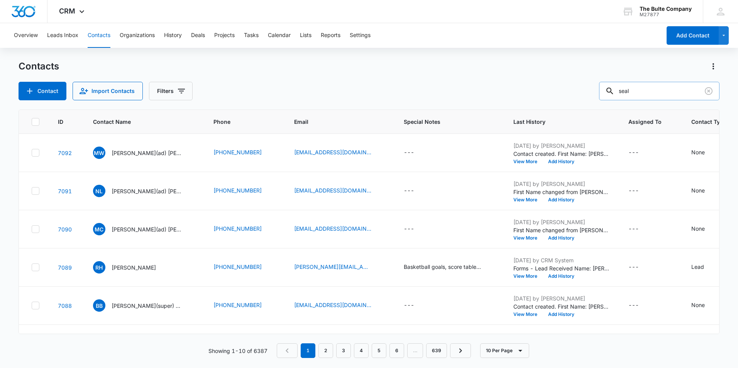
type input "seal"
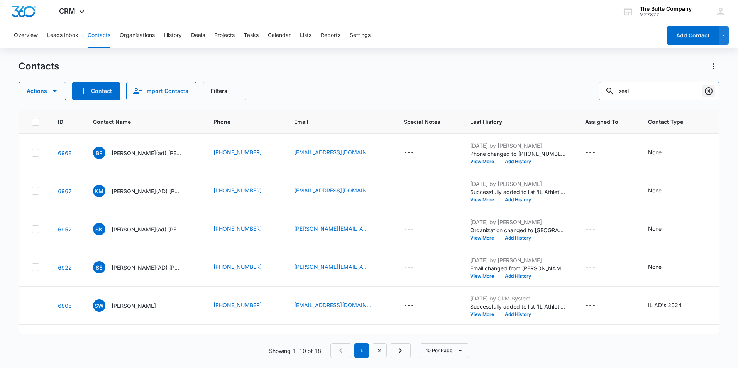
click at [710, 91] on icon "Clear" at bounding box center [708, 90] width 9 height 9
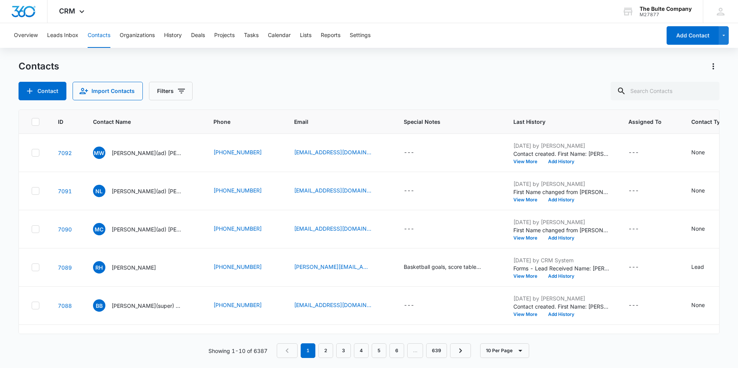
click at [47, 81] on div "Contacts Contact Import Contacts Filters" at bounding box center [369, 80] width 701 height 40
click at [44, 89] on button "Contact" at bounding box center [43, 91] width 48 height 19
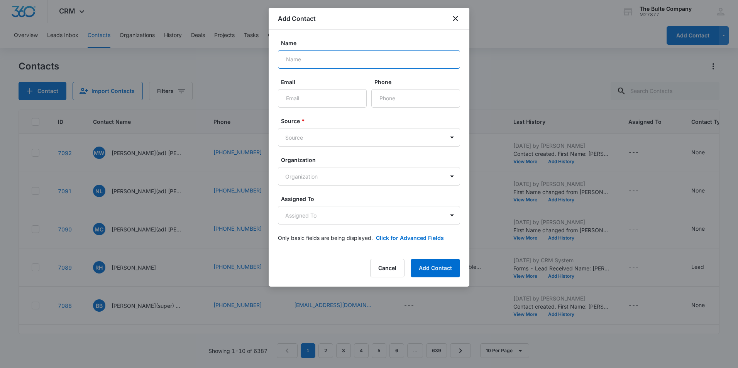
paste input "Nathan Seal"
type input "Nathan Seal"
click at [304, 96] on input "Email" at bounding box center [322, 98] width 89 height 19
paste input "sealn@cusd305.org"
type input "sealn@cusd305.org"
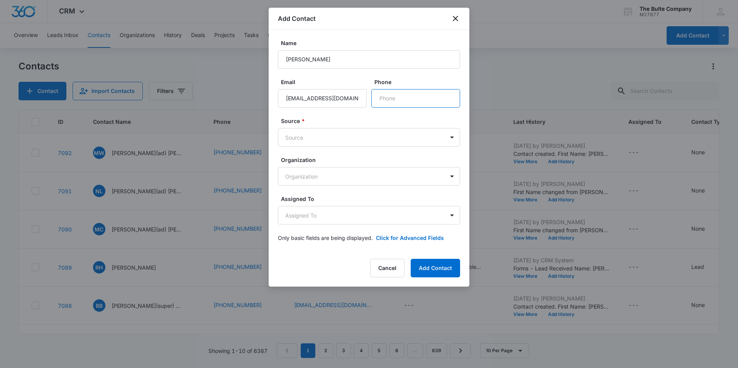
click at [401, 101] on input "Phone" at bounding box center [415, 98] width 89 height 19
paste input "(217) 543-2146"
type input "(217) 543-2146"
click at [332, 133] on body "CRM Apps Reputation Websites Forms CRM Email Social Content Ads Intelligence Fi…" at bounding box center [369, 184] width 738 height 368
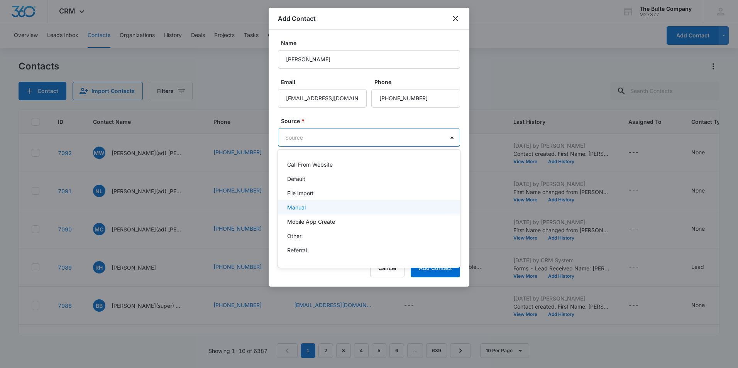
click at [313, 203] on div "Manual" at bounding box center [368, 207] width 162 height 8
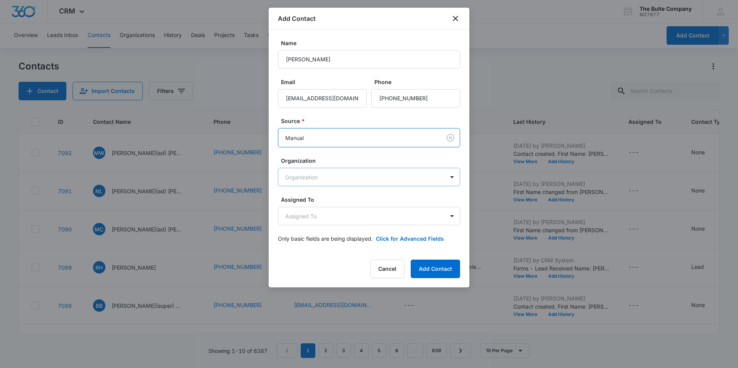
click at [323, 178] on body "CRM Apps Reputation Websites Forms CRM Email Social Content Ads Intelligence Fi…" at bounding box center [369, 184] width 738 height 368
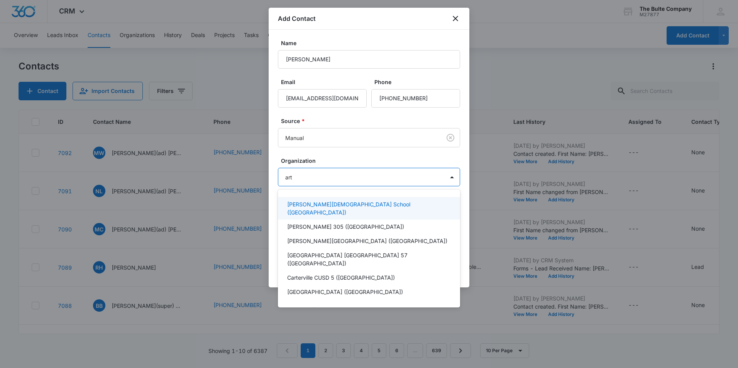
type input "arth"
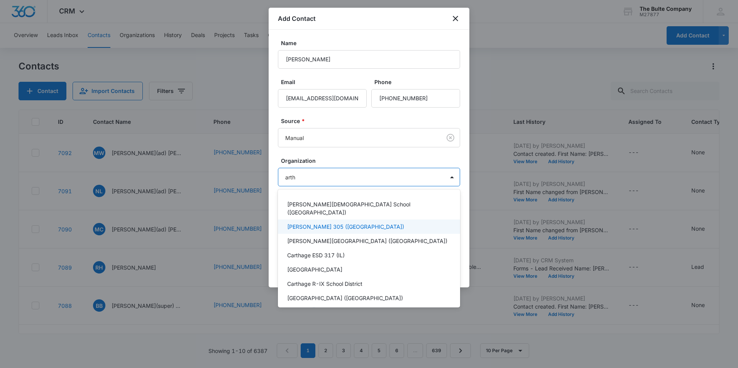
click at [330, 224] on div "[PERSON_NAME] 305 ([GEOGRAPHIC_DATA])" at bounding box center [369, 227] width 182 height 14
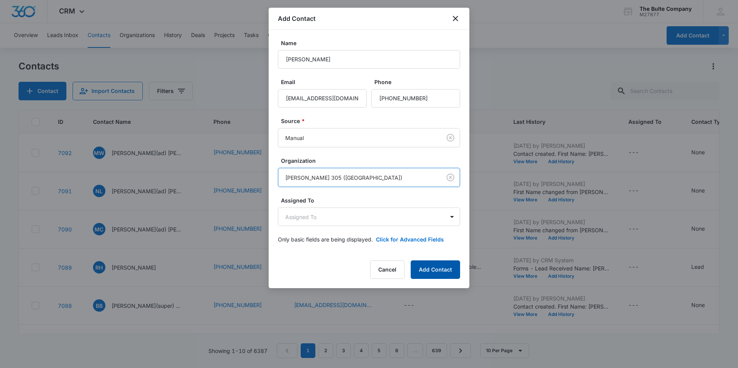
click at [440, 272] on button "Add Contact" at bounding box center [435, 269] width 49 height 19
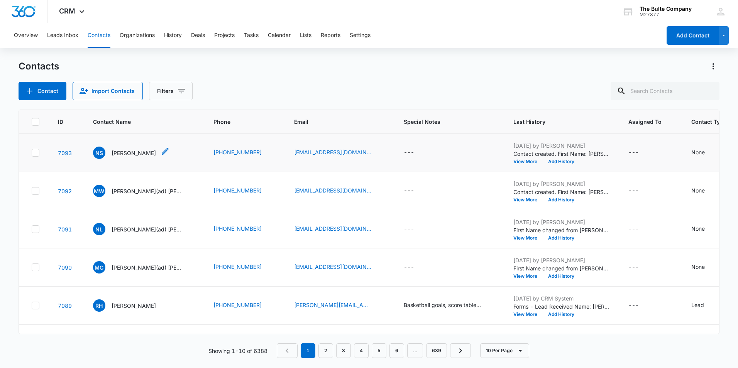
click at [161, 150] on icon "Contact Name - Nathan Seal - Select to Edit Field" at bounding box center [165, 151] width 9 height 9
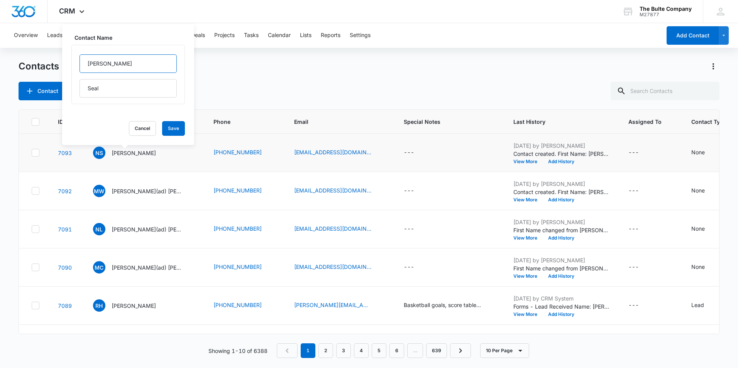
click at [122, 62] on input "Nathan" at bounding box center [127, 63] width 97 height 19
type input "Nathan(ad)"
click at [166, 132] on button "Save" at bounding box center [173, 128] width 23 height 15
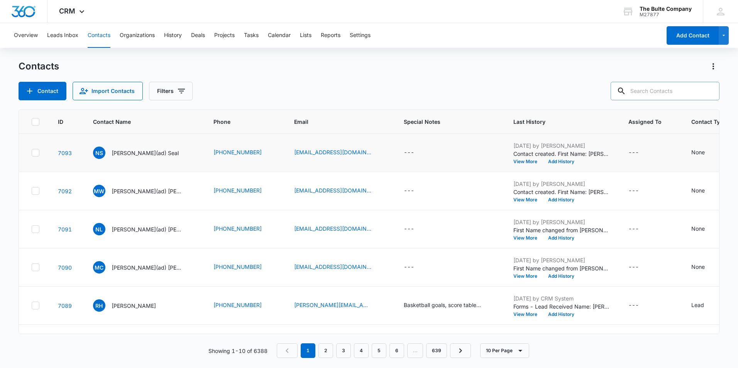
click at [646, 91] on input "text" at bounding box center [665, 91] width 109 height 19
type input "isringhausen"
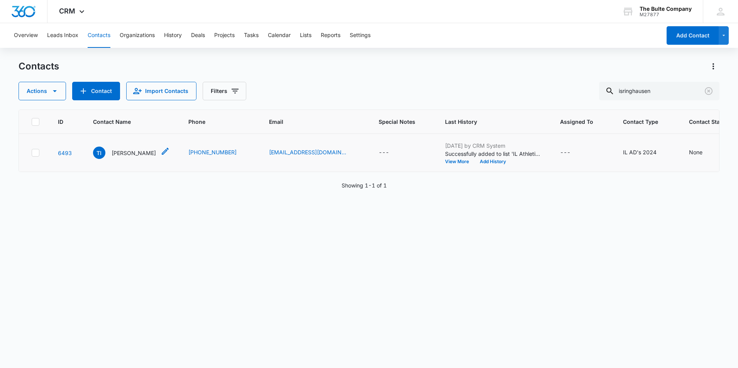
click at [167, 156] on icon "Contact Name - Tim Isringhausen - Select to Edit Field" at bounding box center [165, 151] width 9 height 9
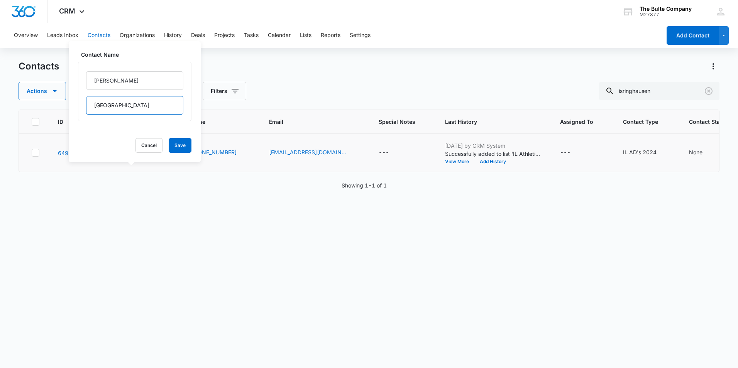
drag, startPoint x: 132, startPoint y: 103, endPoint x: 75, endPoint y: 115, distance: 58.7
click at [75, 115] on div "Contact Name Tim Isringhausen Cancel Save" at bounding box center [135, 101] width 132 height 121
click at [106, 73] on input "Tim" at bounding box center [134, 80] width 97 height 19
type input "T"
paste input "Ryan Knox"
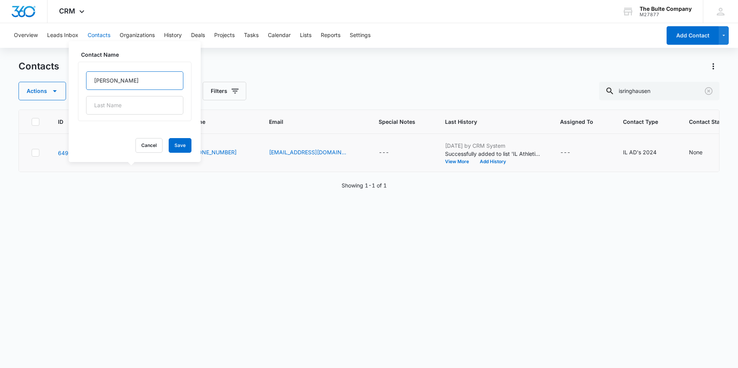
drag, startPoint x: 123, startPoint y: 81, endPoint x: 108, endPoint y: 79, distance: 14.4
click at [108, 79] on input "Ryan Knox" at bounding box center [134, 80] width 97 height 19
type input "Ryan"
paste input "Knox"
type input "Knox"
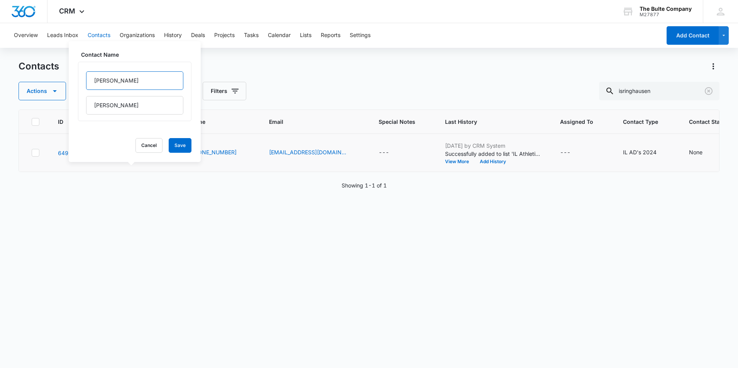
click at [113, 78] on input "Ryan" at bounding box center [134, 80] width 97 height 19
type input "Ryan(ad)"
click at [172, 151] on button "Save" at bounding box center [180, 145] width 23 height 15
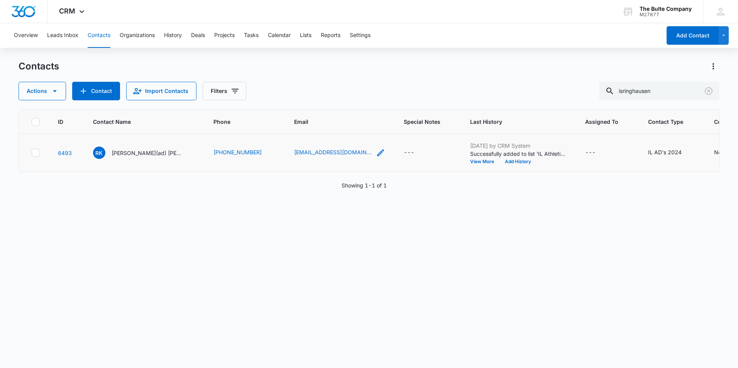
click at [377, 156] on icon "Email - tisringhausen@athens-213.org - Select to Edit Field" at bounding box center [380, 152] width 7 height 7
drag, startPoint x: 301, startPoint y: 120, endPoint x: 217, endPoint y: 126, distance: 84.3
click at [228, 128] on table "ID Contact Name Phone Email Special Notes Last History Assigned To Contact Type…" at bounding box center [472, 141] width 906 height 62
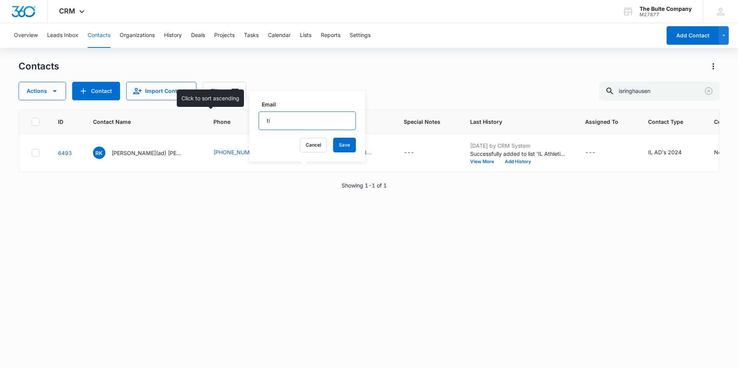
type input "t"
paste input "rknox@athens-203.org"
type input "rknox@athens-203.org"
click at [337, 145] on button "Save" at bounding box center [344, 145] width 23 height 15
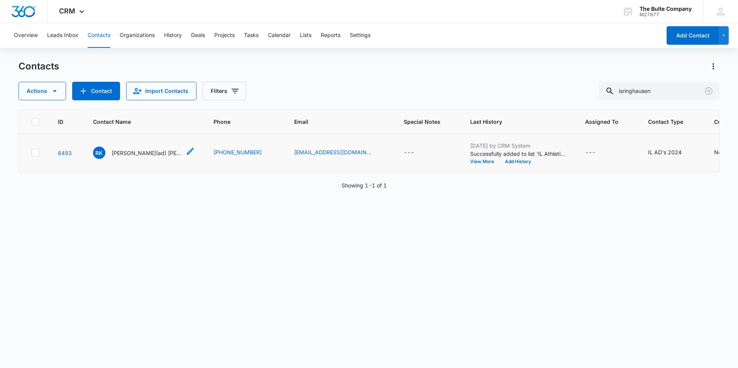
click at [135, 157] on p "Ryan(ad) Knox" at bounding box center [146, 153] width 69 height 8
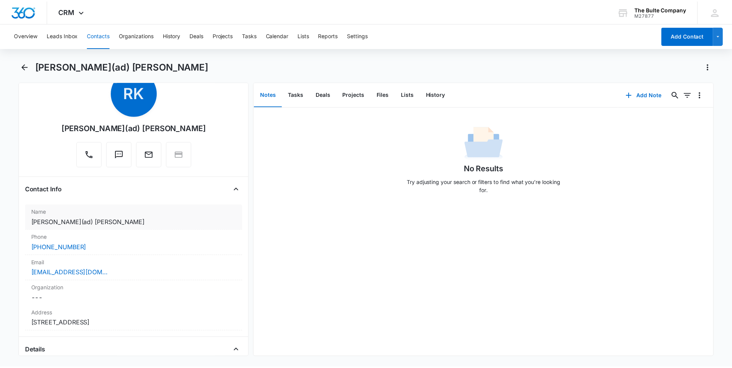
scroll to position [116, 0]
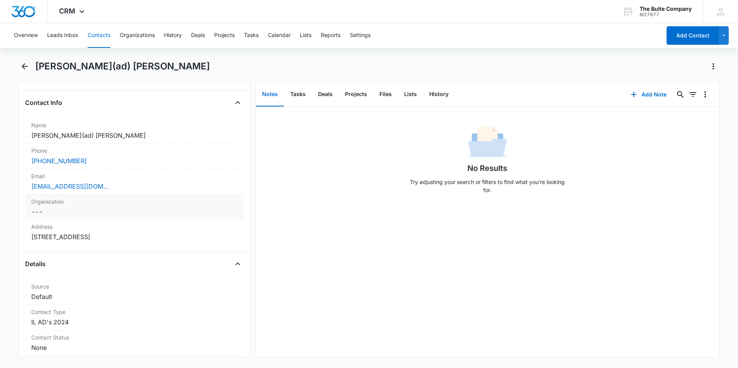
click at [161, 209] on dd "Cancel Save Changes ---" at bounding box center [134, 211] width 206 height 9
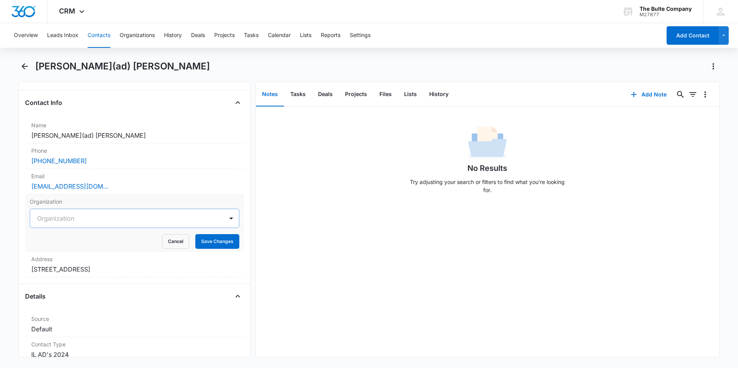
click at [161, 217] on div at bounding box center [125, 218] width 176 height 11
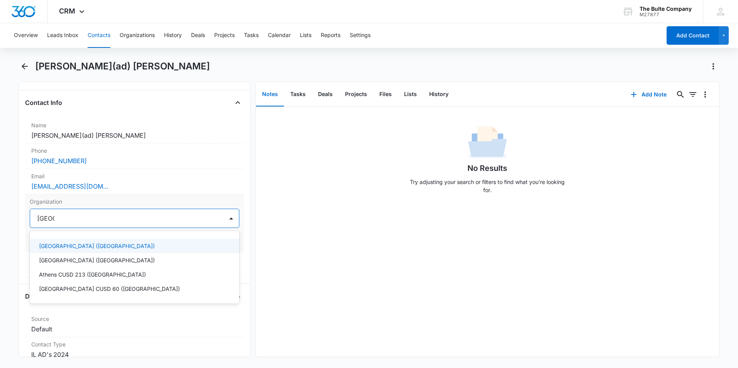
type input "athens"
click at [113, 249] on p "[GEOGRAPHIC_DATA] ([GEOGRAPHIC_DATA])" at bounding box center [97, 246] width 116 height 8
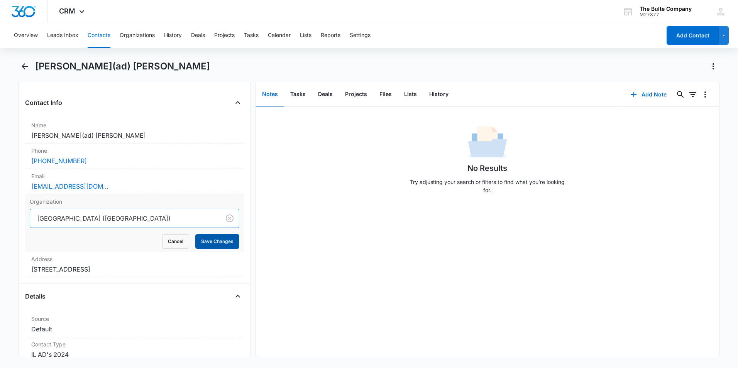
click at [195, 239] on button "Save Changes" at bounding box center [217, 241] width 44 height 15
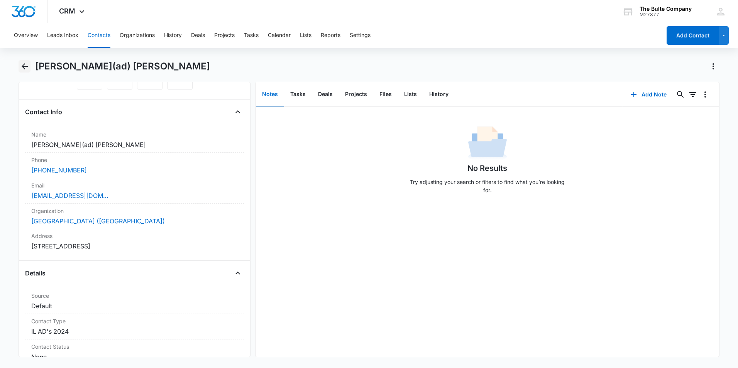
click at [21, 67] on button "Back" at bounding box center [25, 66] width 12 height 12
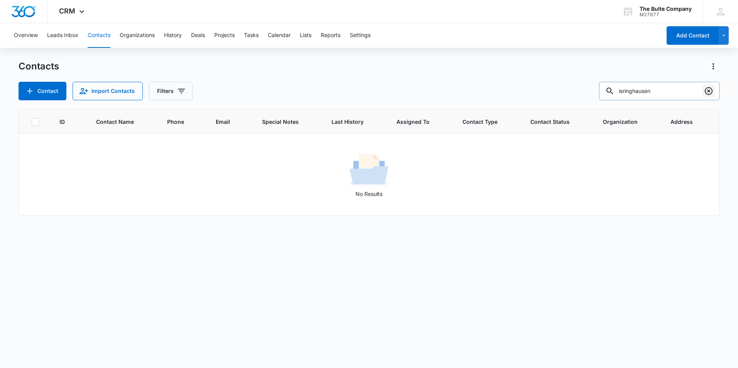
click at [707, 90] on icon "Clear" at bounding box center [708, 90] width 9 height 9
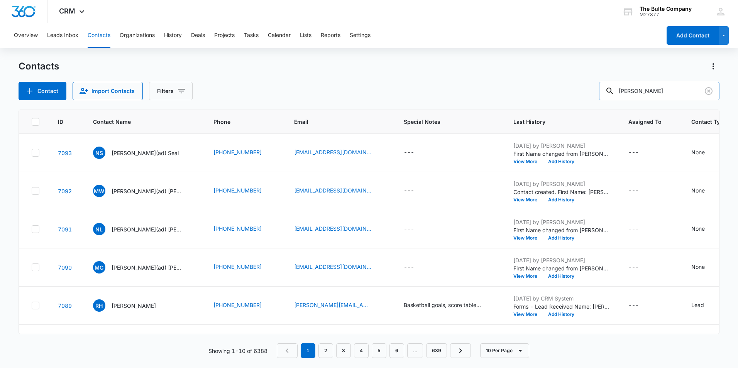
type input "laird"
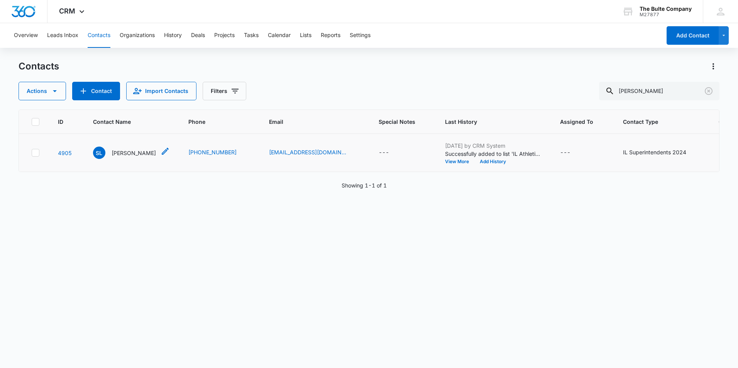
click at [161, 156] on icon "Contact Name - Scott Laird - Select to Edit Field" at bounding box center [165, 151] width 9 height 9
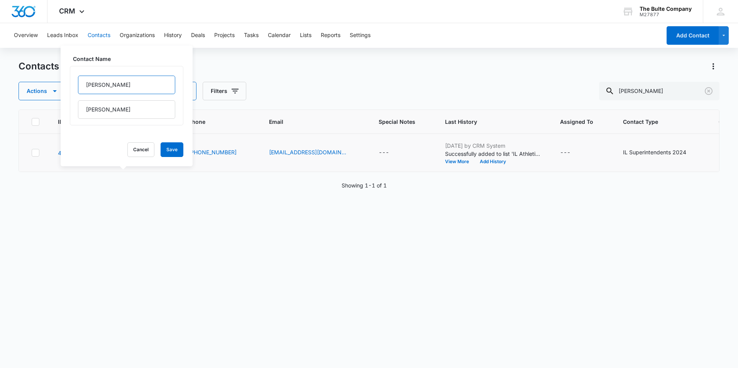
click at [109, 85] on input "Scott" at bounding box center [126, 85] width 97 height 19
type input "Scott(super)"
click at [162, 148] on button "Save" at bounding box center [172, 149] width 23 height 15
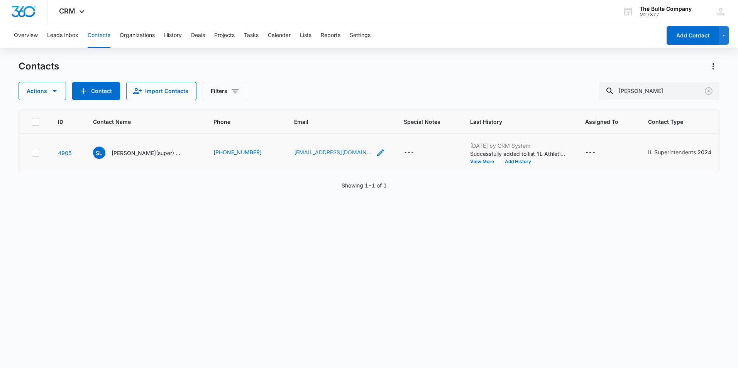
click at [294, 156] on link "slaird@athens-213.org" at bounding box center [332, 152] width 77 height 8
click at [376, 157] on icon "Email - slaird@athens-213.org - Select to Edit Field" at bounding box center [380, 152] width 9 height 9
click at [305, 123] on input "slaird@athens-213.org" at bounding box center [307, 124] width 97 height 19
type input "slaird@athens-213.org"
click at [342, 151] on button "Save" at bounding box center [344, 149] width 23 height 15
